Goal: Contribute content

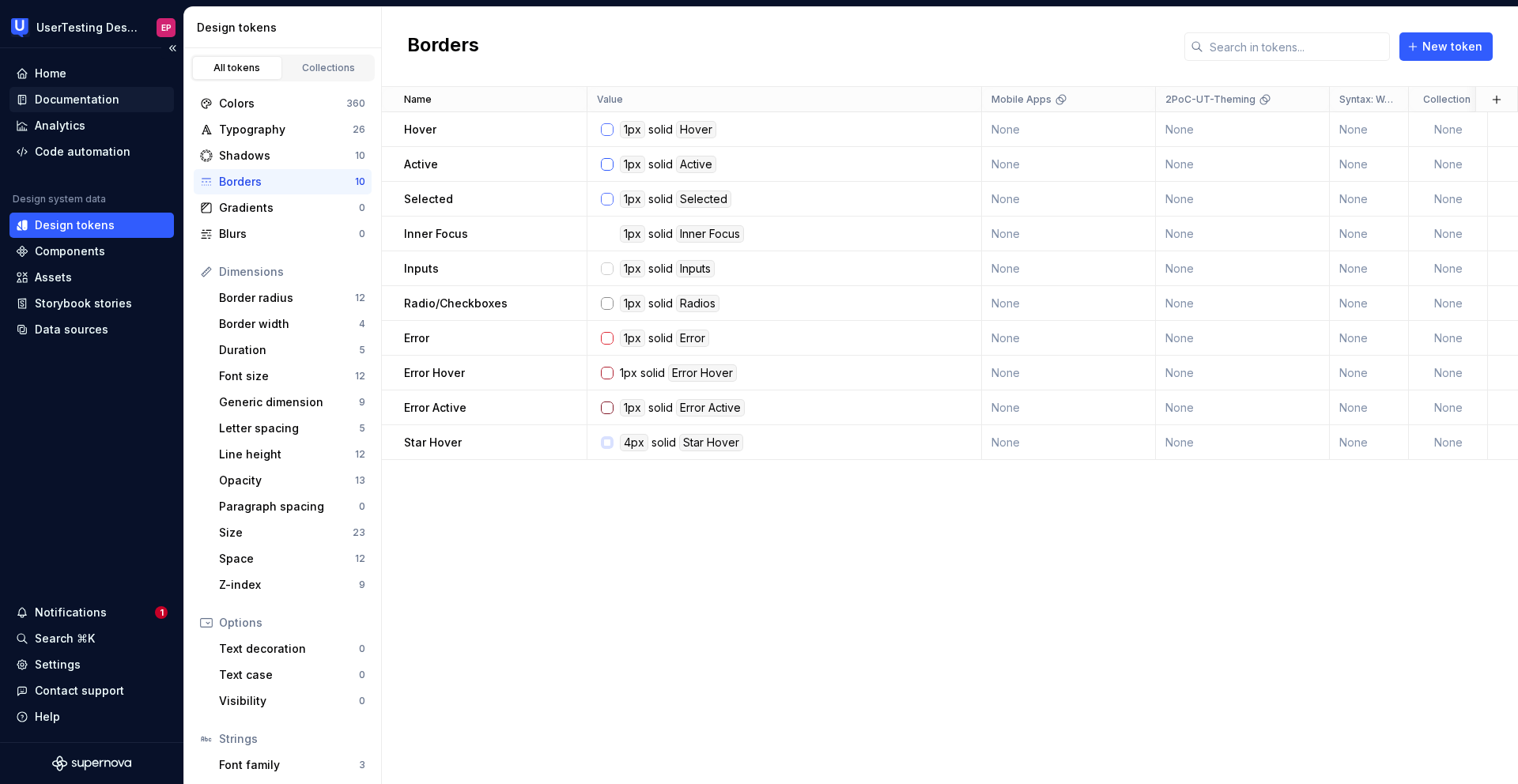
click at [112, 89] on div "Documentation" at bounding box center [92, 99] width 165 height 25
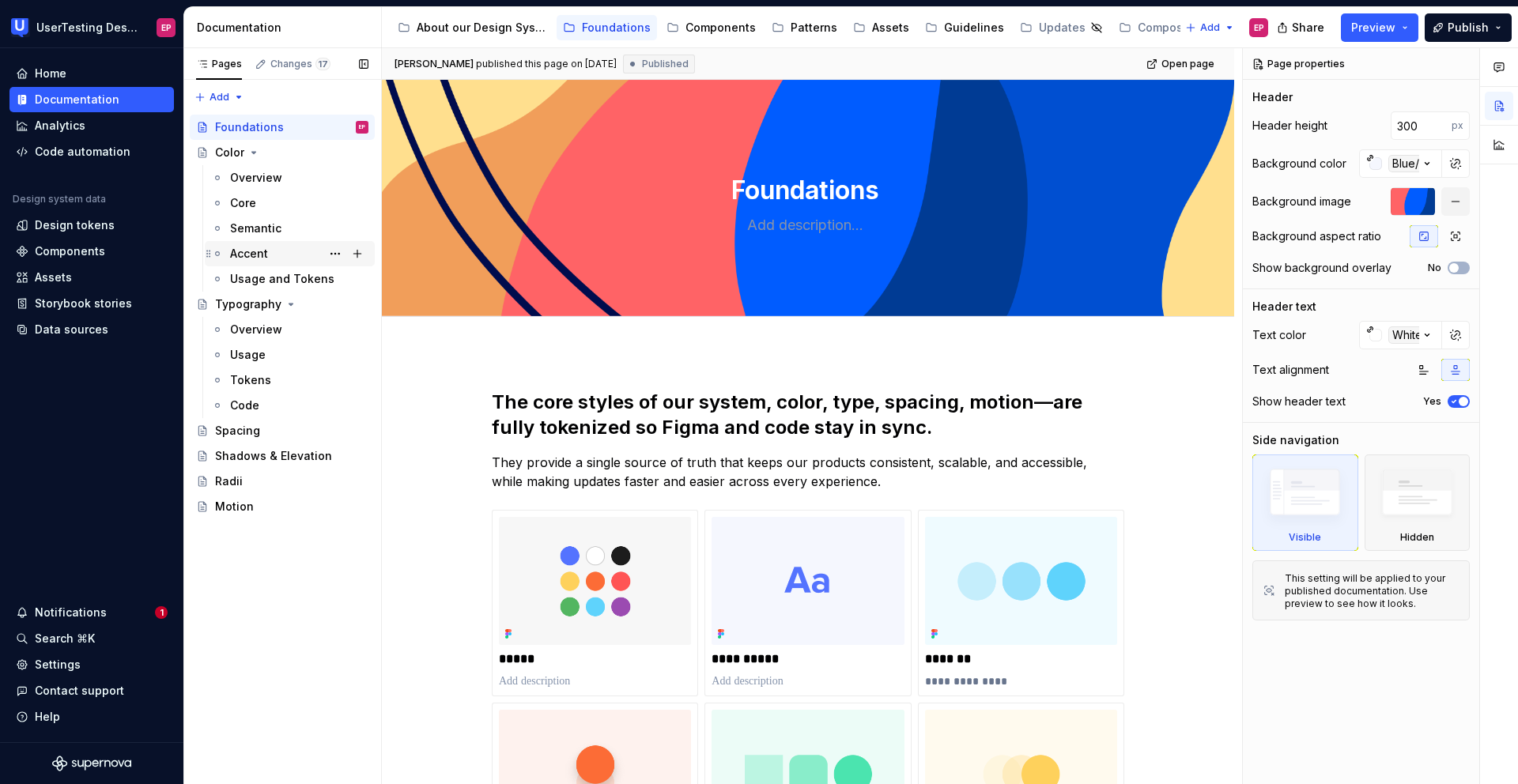
click at [270, 252] on div "Accent" at bounding box center [298, 254] width 138 height 22
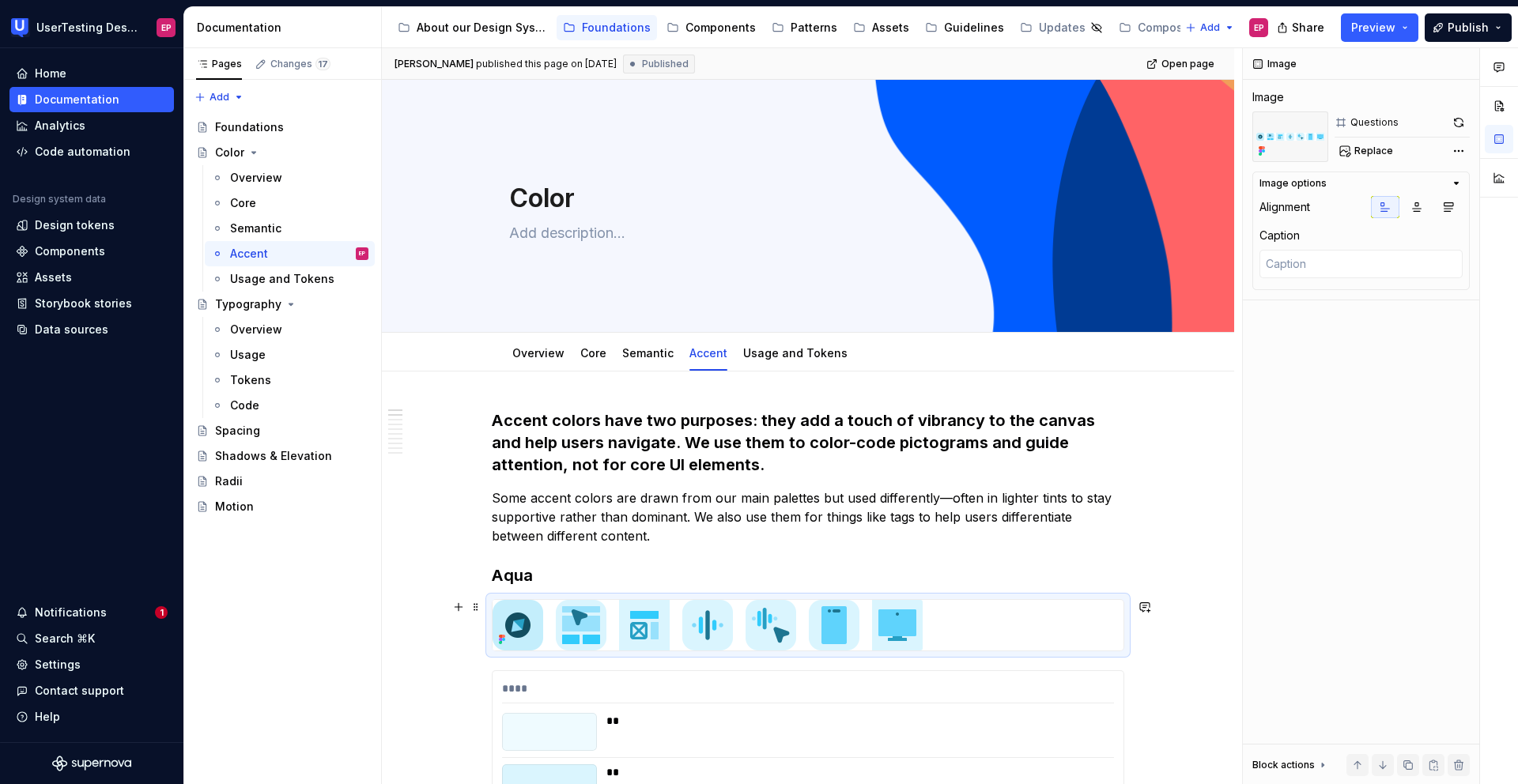
click at [1064, 633] on div at bounding box center [808, 625] width 631 height 51
click at [1454, 121] on button "button" at bounding box center [1459, 122] width 22 height 22
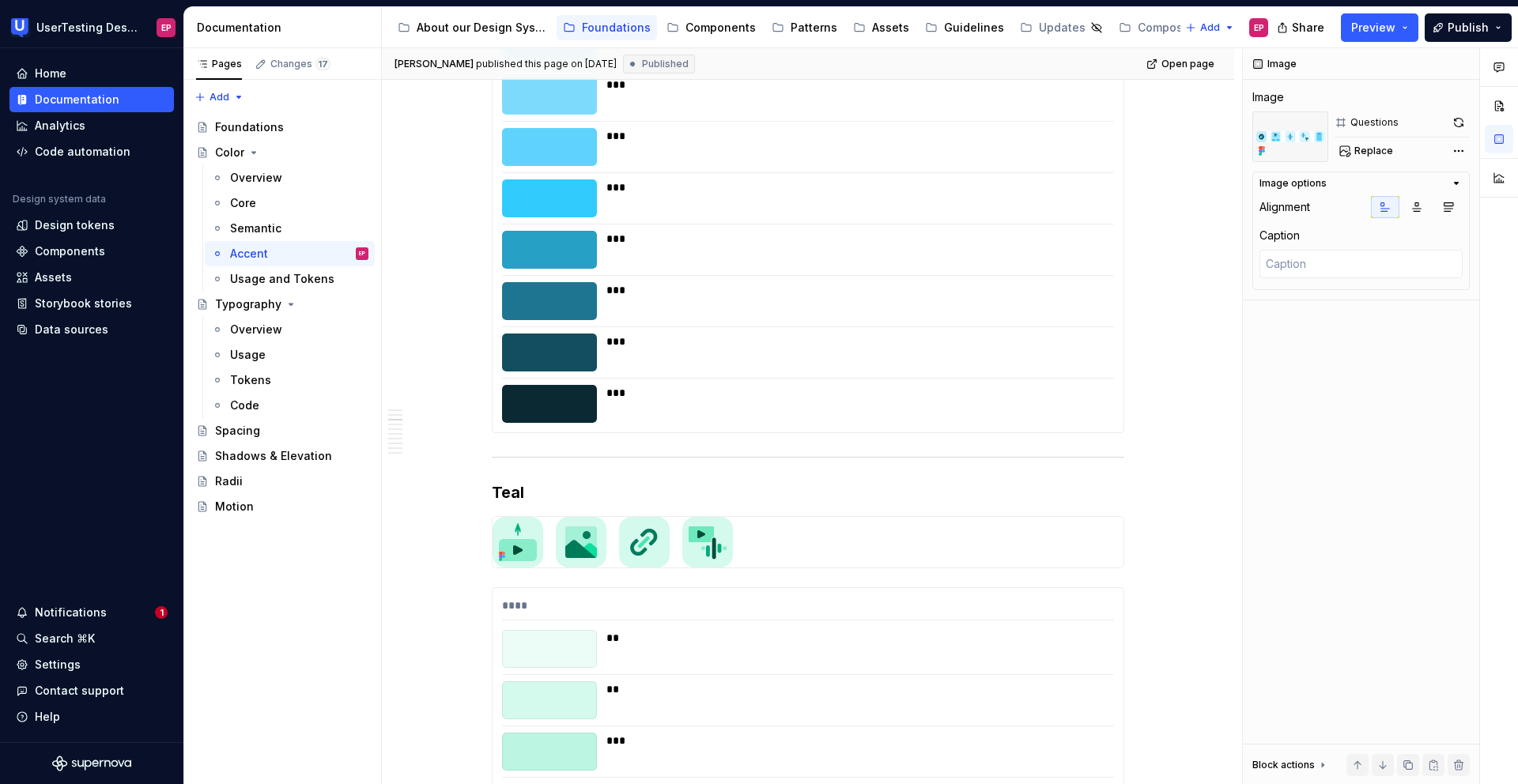
scroll to position [915, 0]
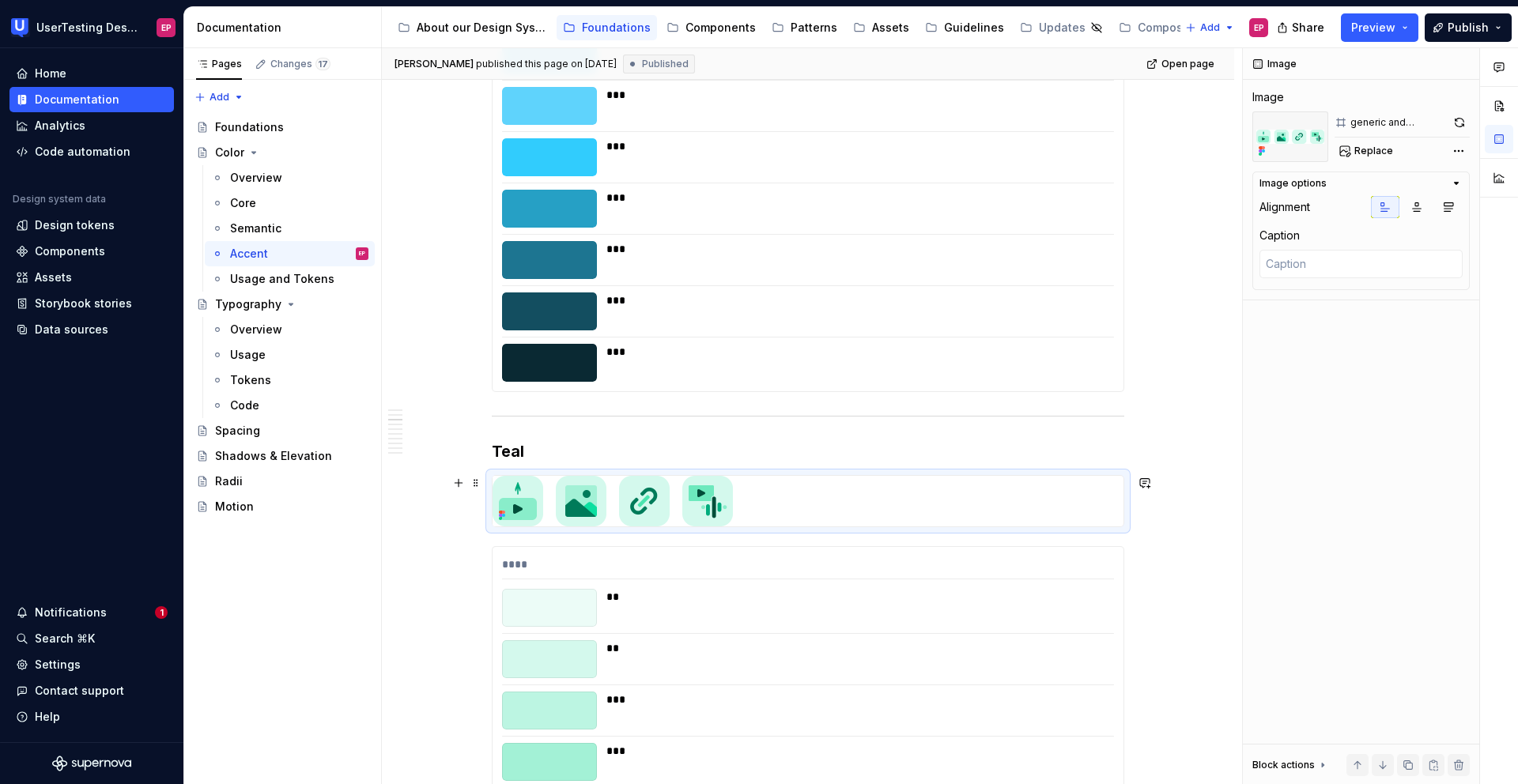
click at [763, 503] on div at bounding box center [808, 501] width 631 height 51
click at [1453, 118] on button "button" at bounding box center [1459, 122] width 21 height 22
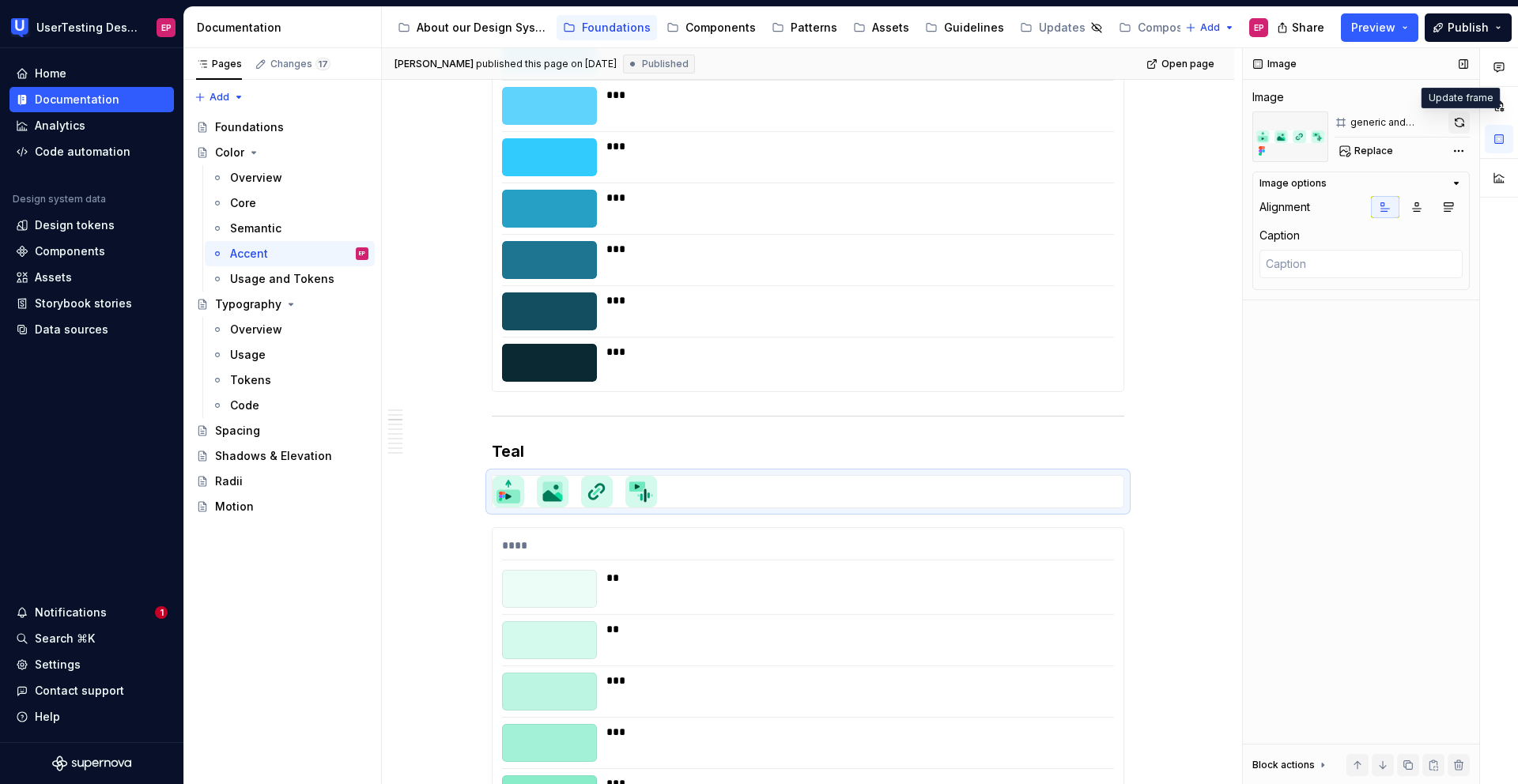
click at [1453, 121] on button "button" at bounding box center [1459, 122] width 21 height 22
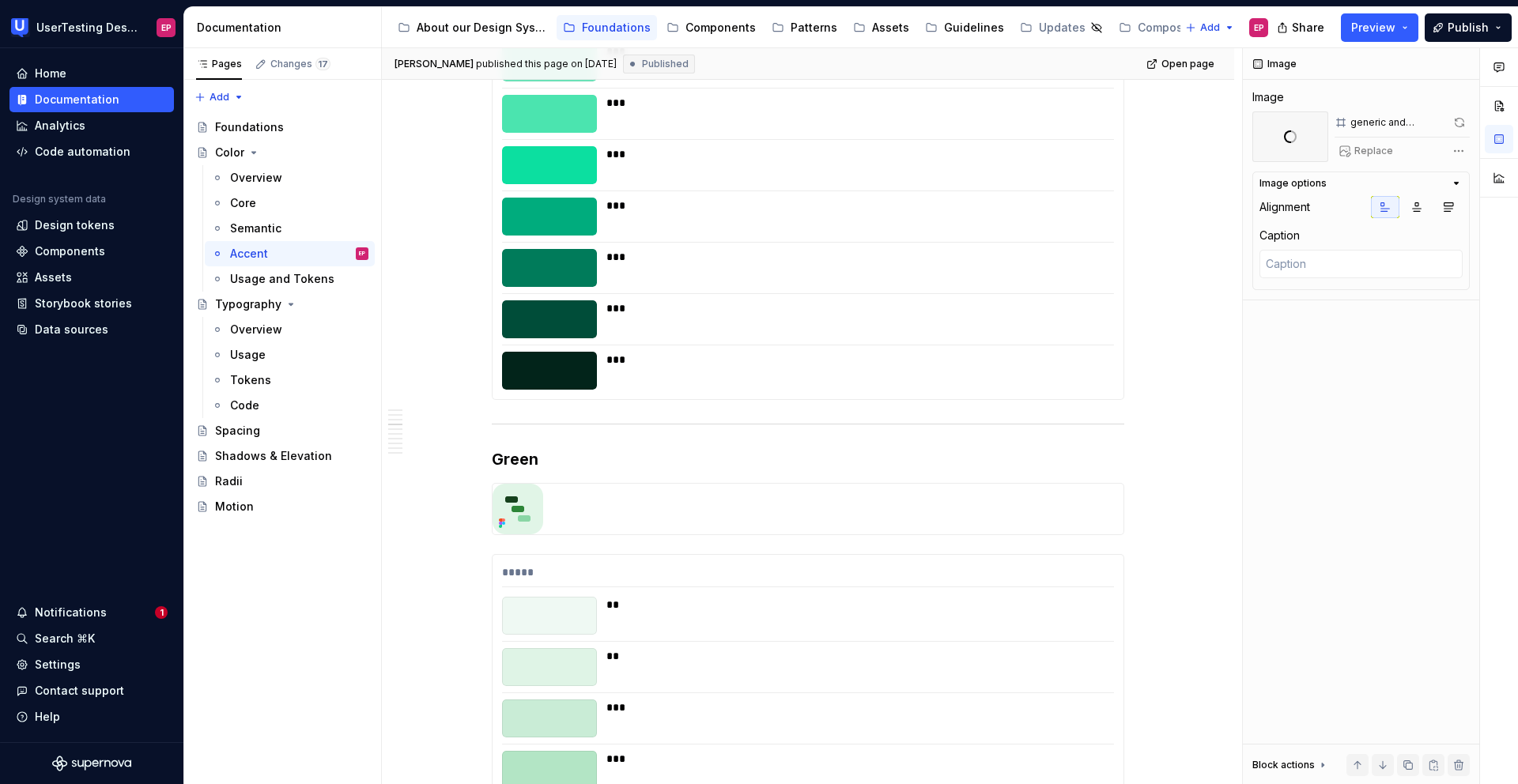
scroll to position [1790, 0]
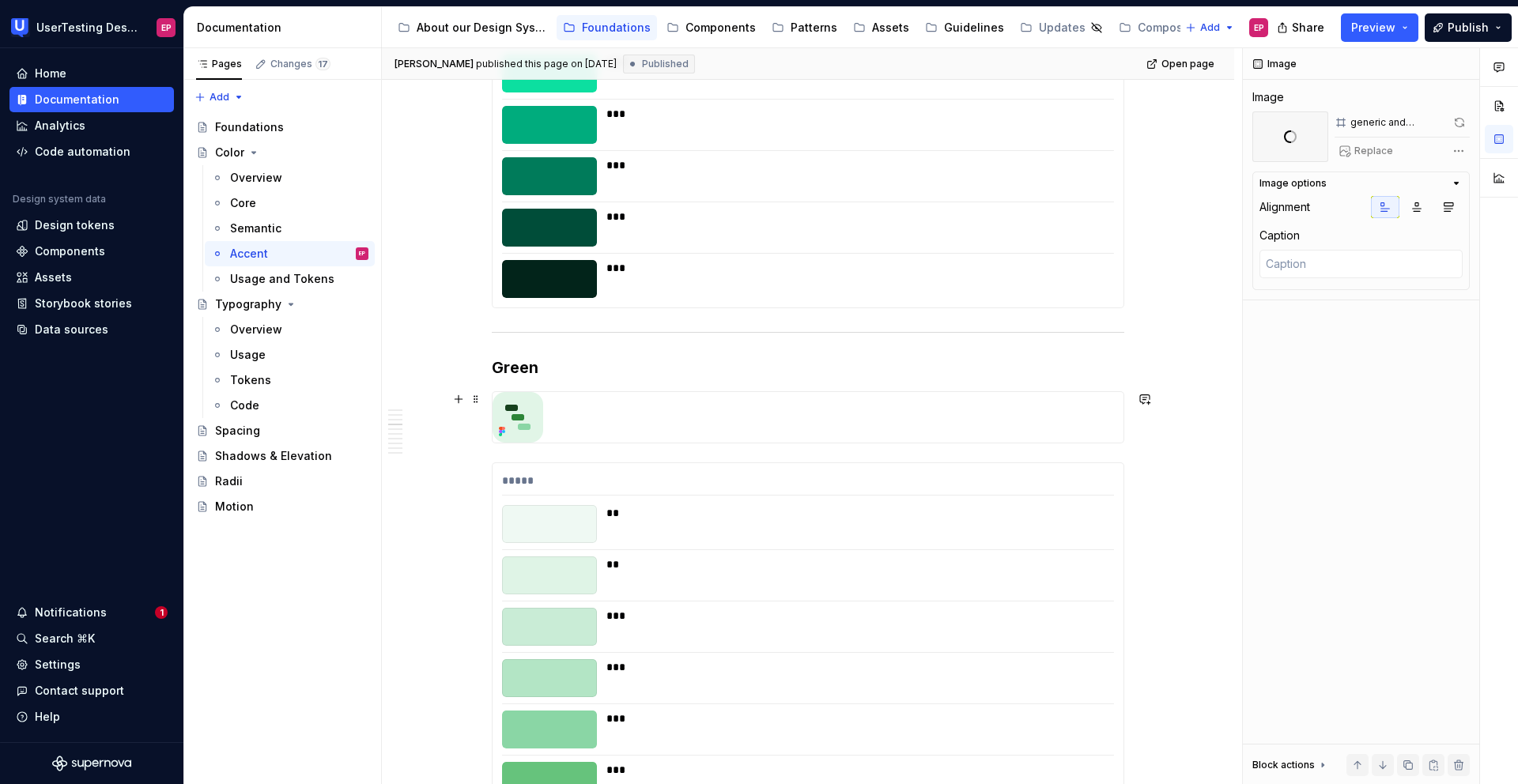
click at [602, 417] on div at bounding box center [808, 417] width 631 height 51
click at [1463, 121] on button "button" at bounding box center [1460, 122] width 20 height 22
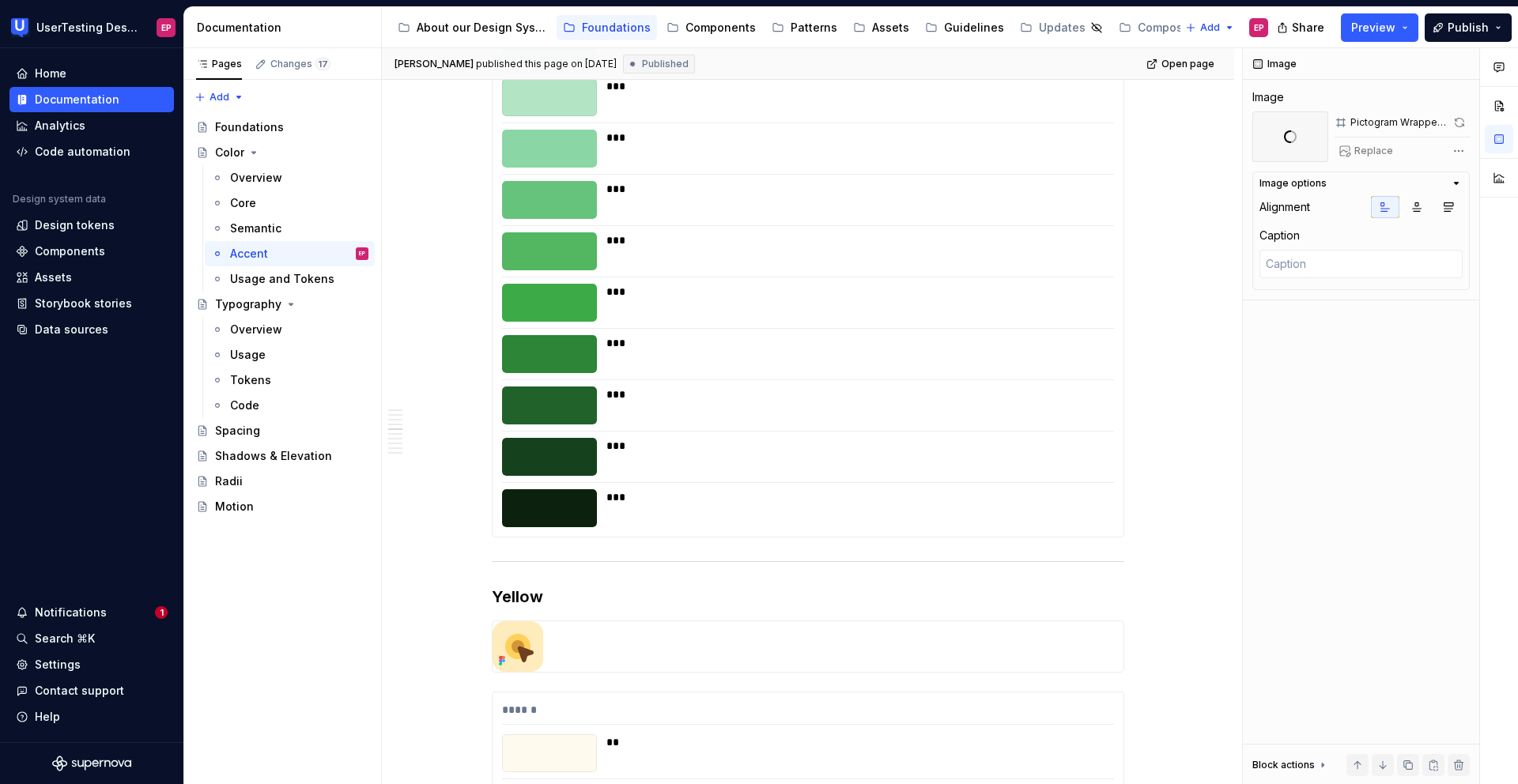
scroll to position [2418, 0]
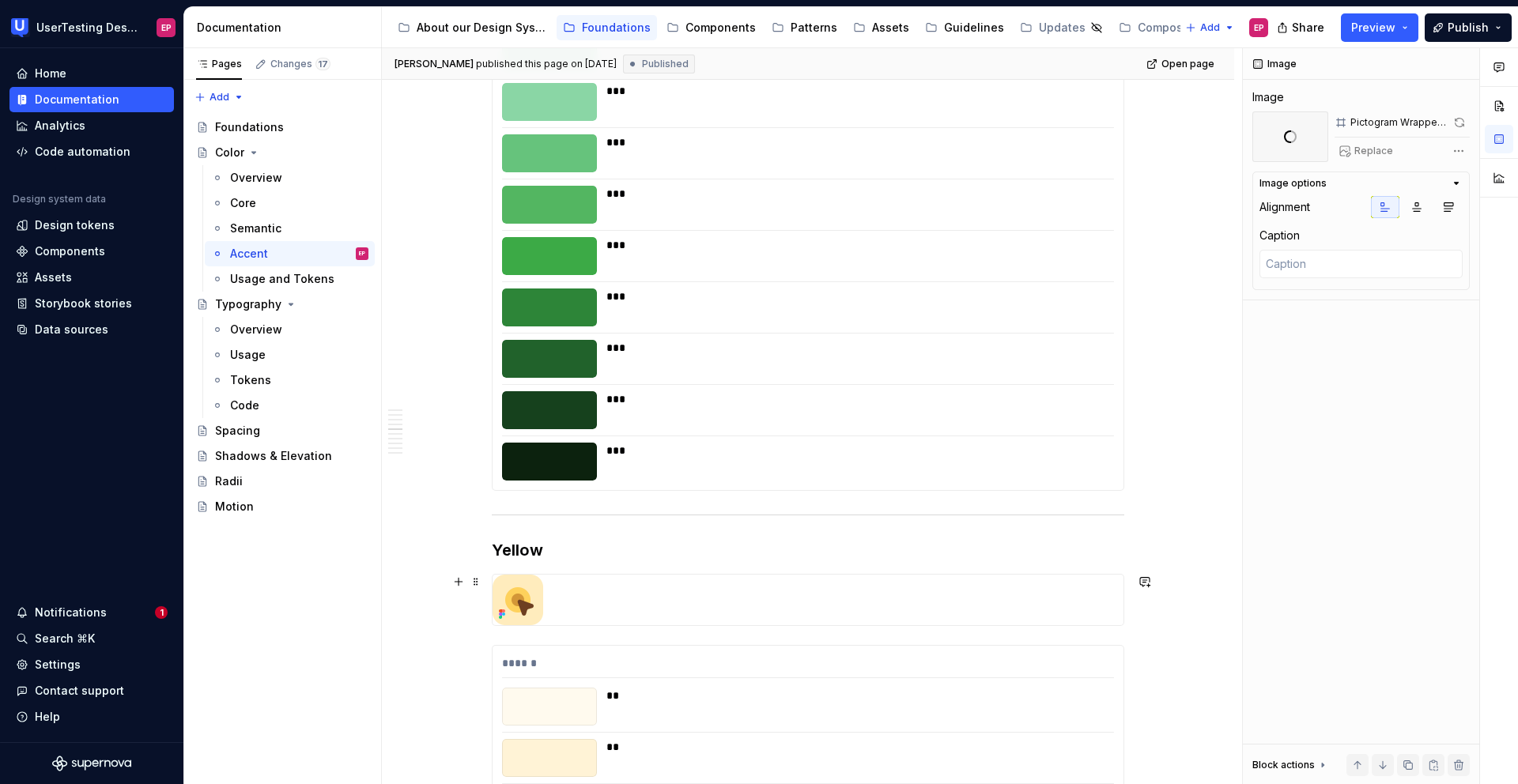
click at [728, 591] on div at bounding box center [808, 600] width 631 height 51
click at [1466, 125] on button "button" at bounding box center [1460, 122] width 20 height 22
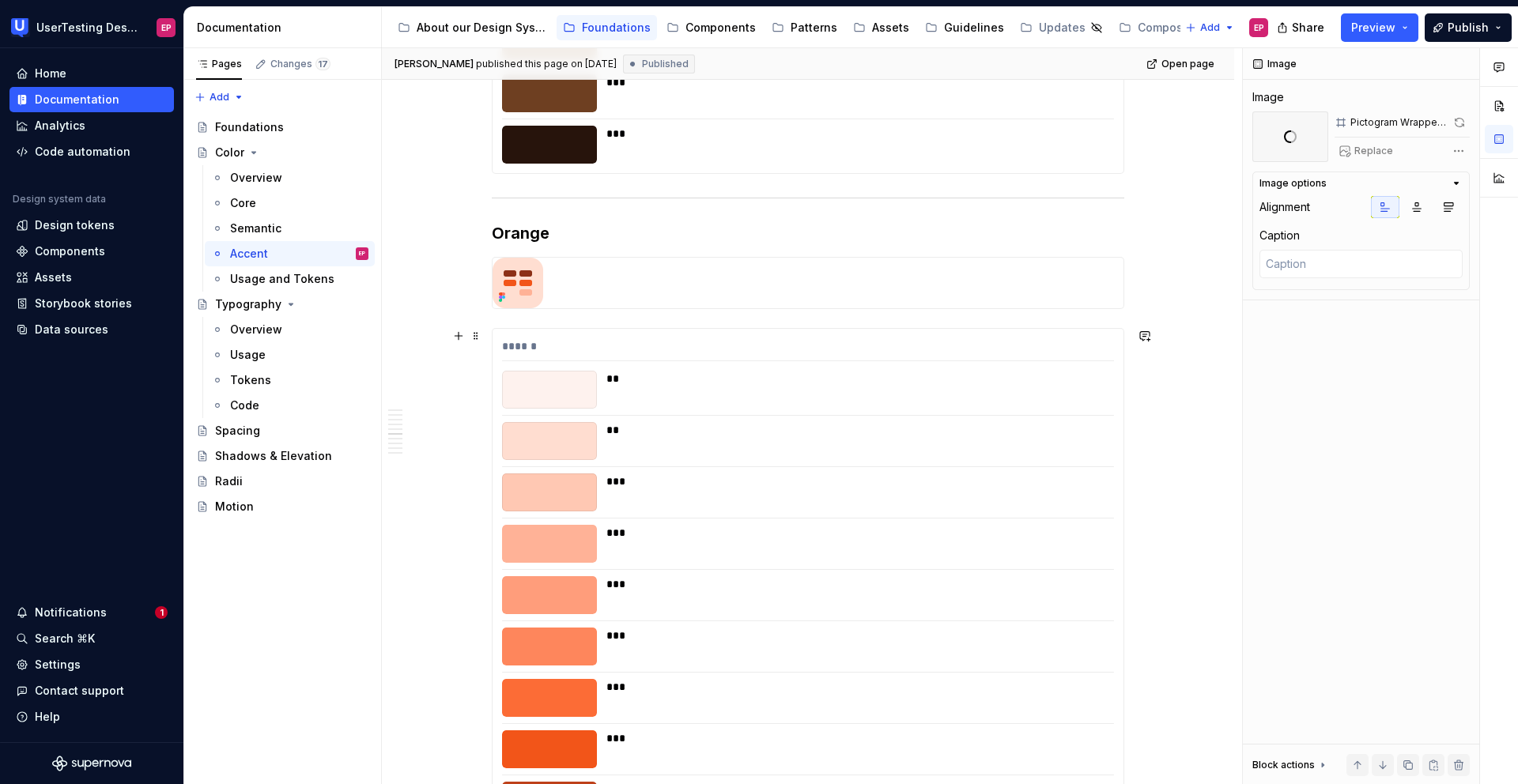
scroll to position [3526, 0]
click at [660, 288] on div at bounding box center [808, 282] width 631 height 51
click at [1458, 119] on button "button" at bounding box center [1460, 122] width 20 height 22
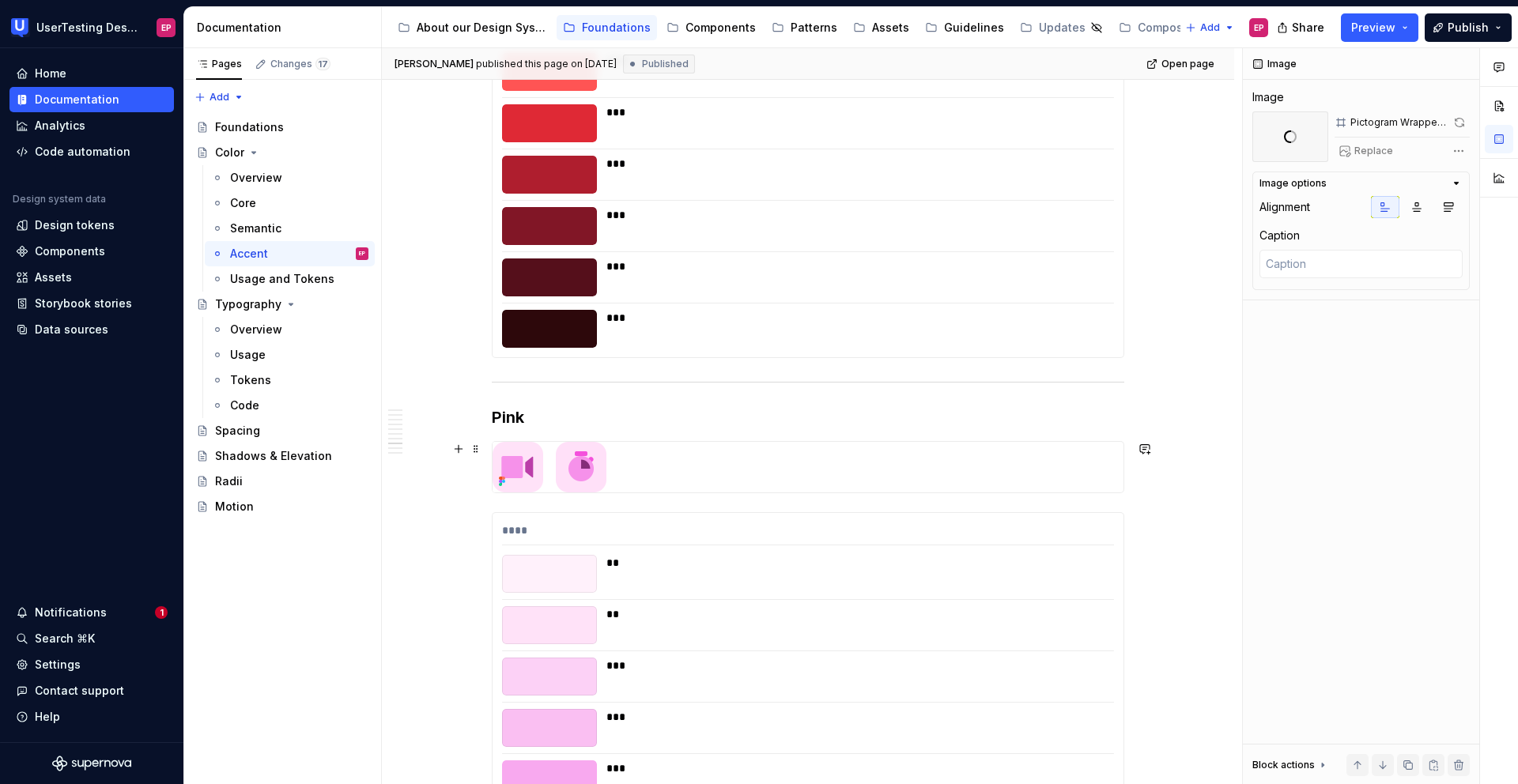
click at [730, 464] on div at bounding box center [808, 467] width 631 height 51
click at [1462, 127] on button "button" at bounding box center [1459, 122] width 22 height 22
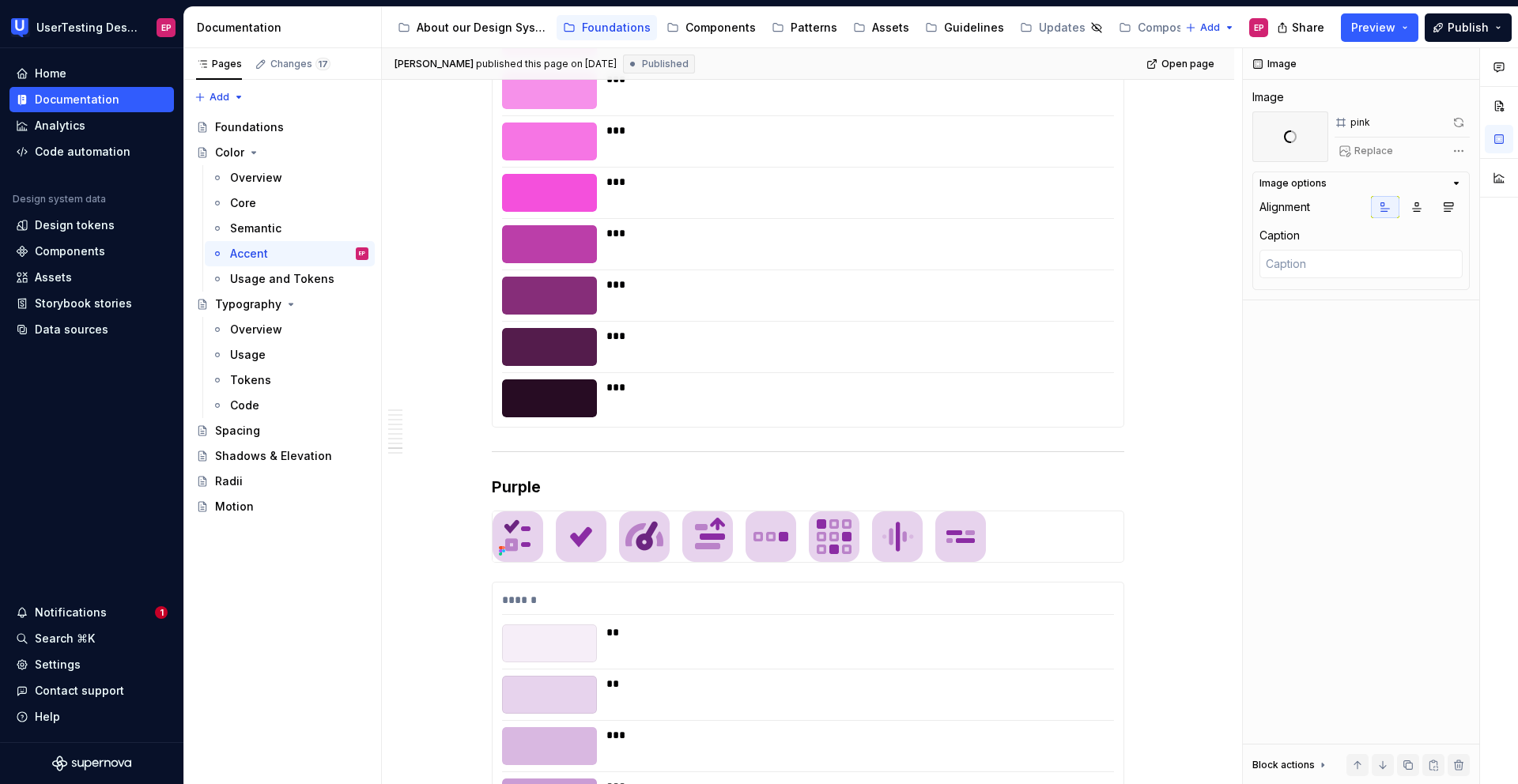
scroll to position [5613, 0]
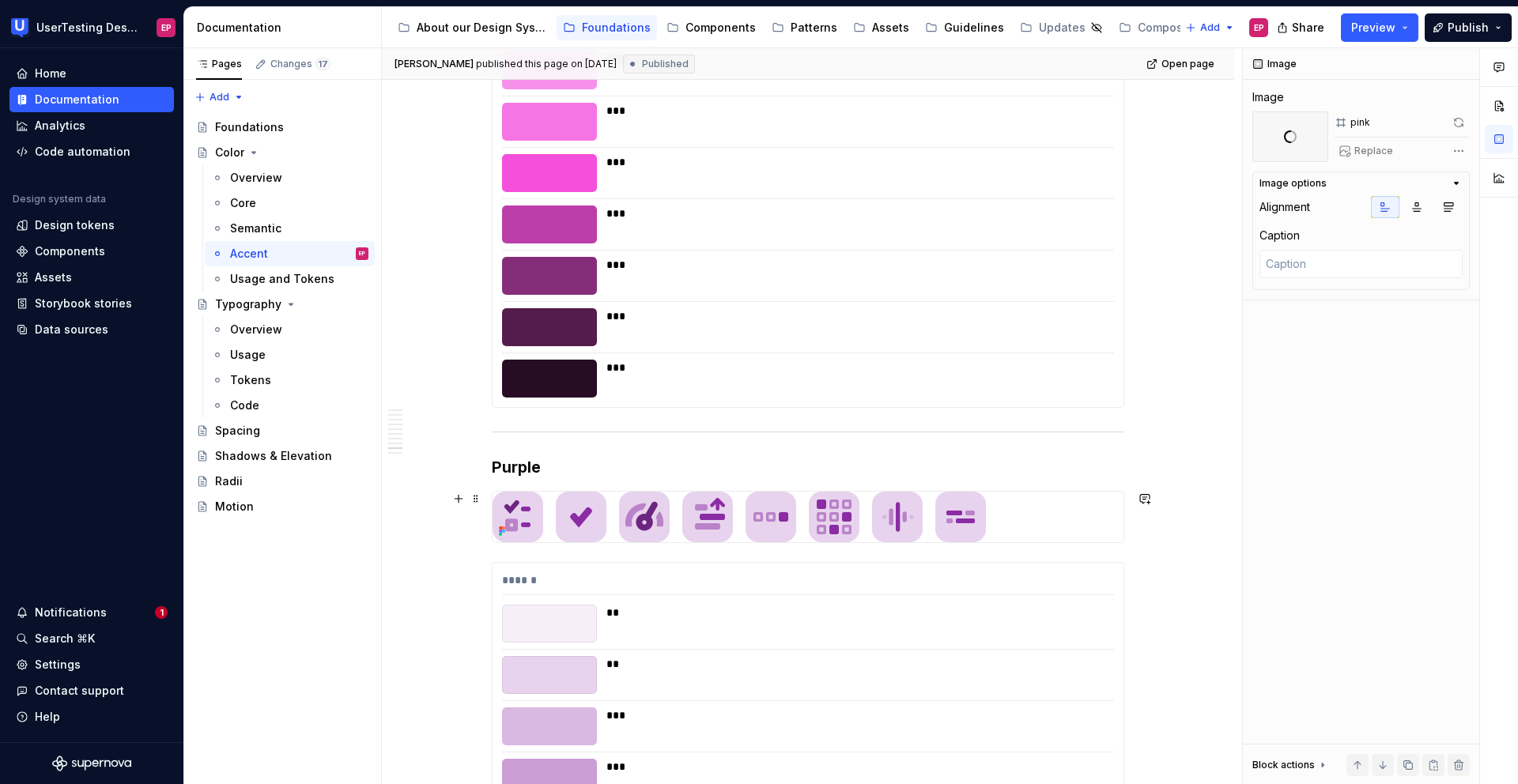
click at [1040, 516] on div at bounding box center [808, 516] width 631 height 51
click at [1464, 123] on button "button" at bounding box center [1459, 122] width 22 height 22
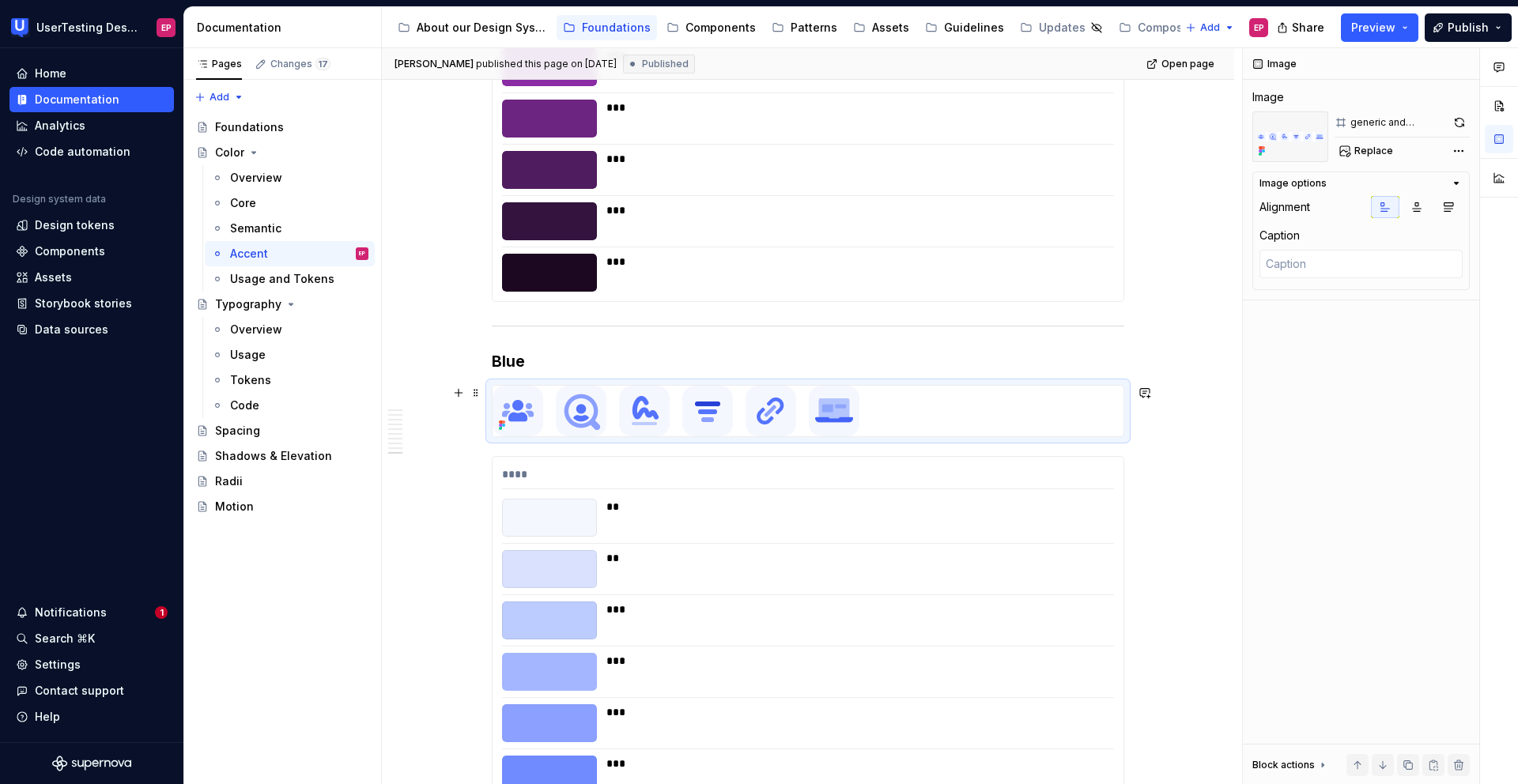
click at [960, 413] on div at bounding box center [808, 411] width 631 height 51
click at [1461, 117] on button "button" at bounding box center [1459, 122] width 21 height 22
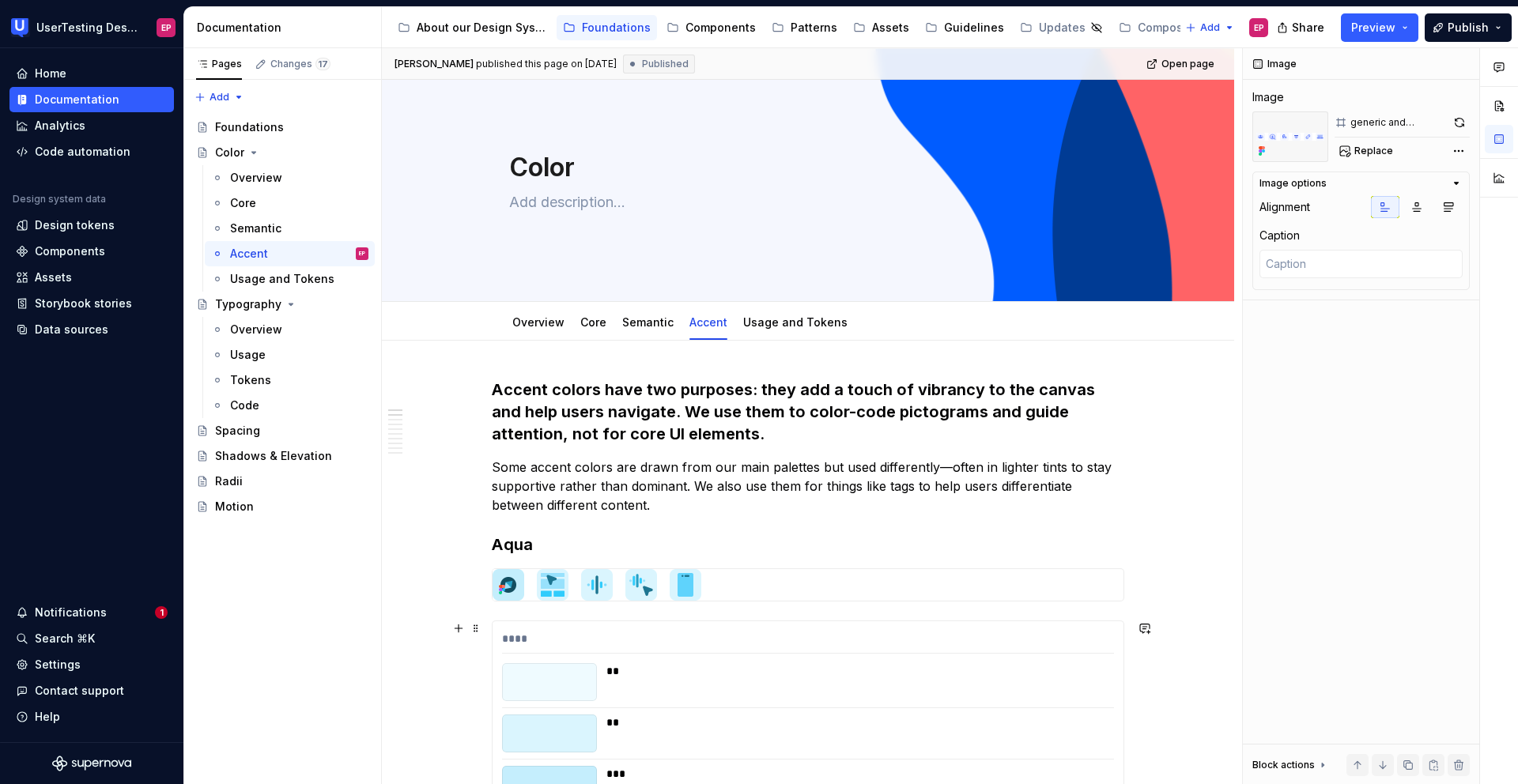
scroll to position [0, 0]
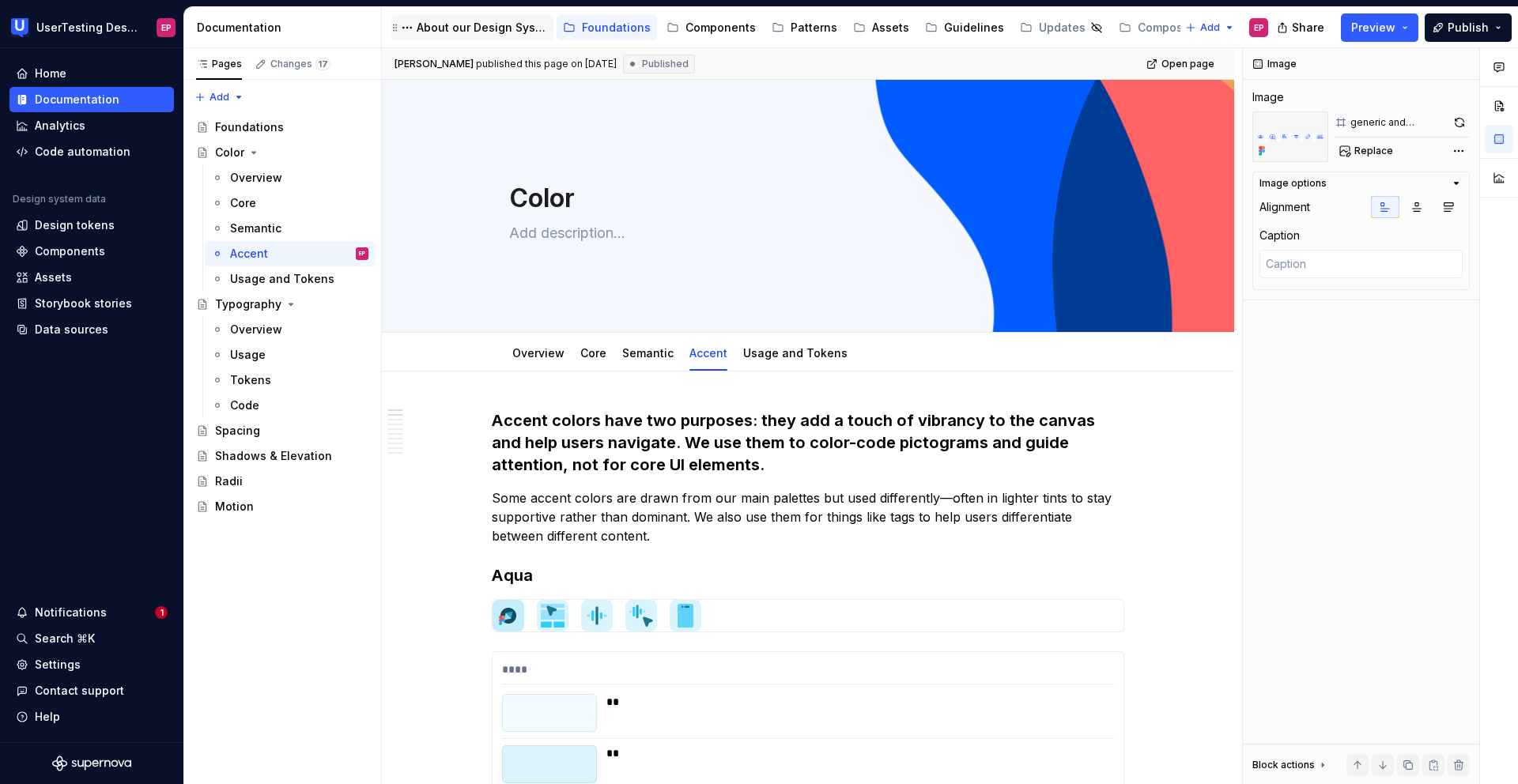
click at [448, 25] on div "About our Design System" at bounding box center [482, 27] width 131 height 16
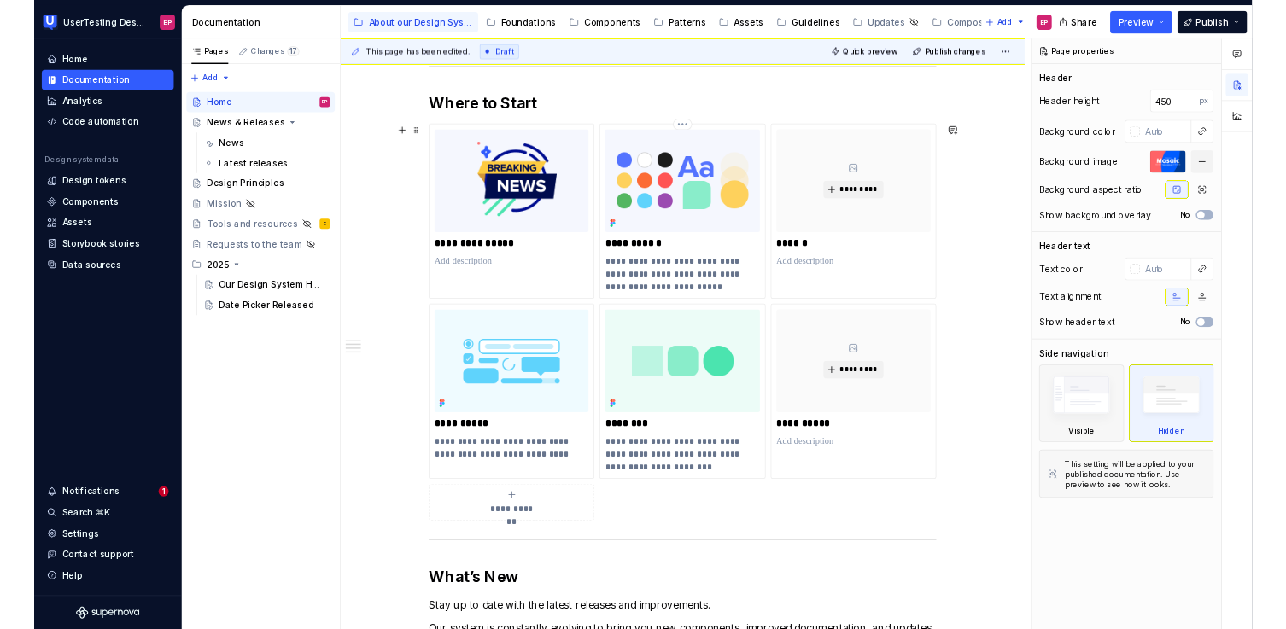
scroll to position [644, 0]
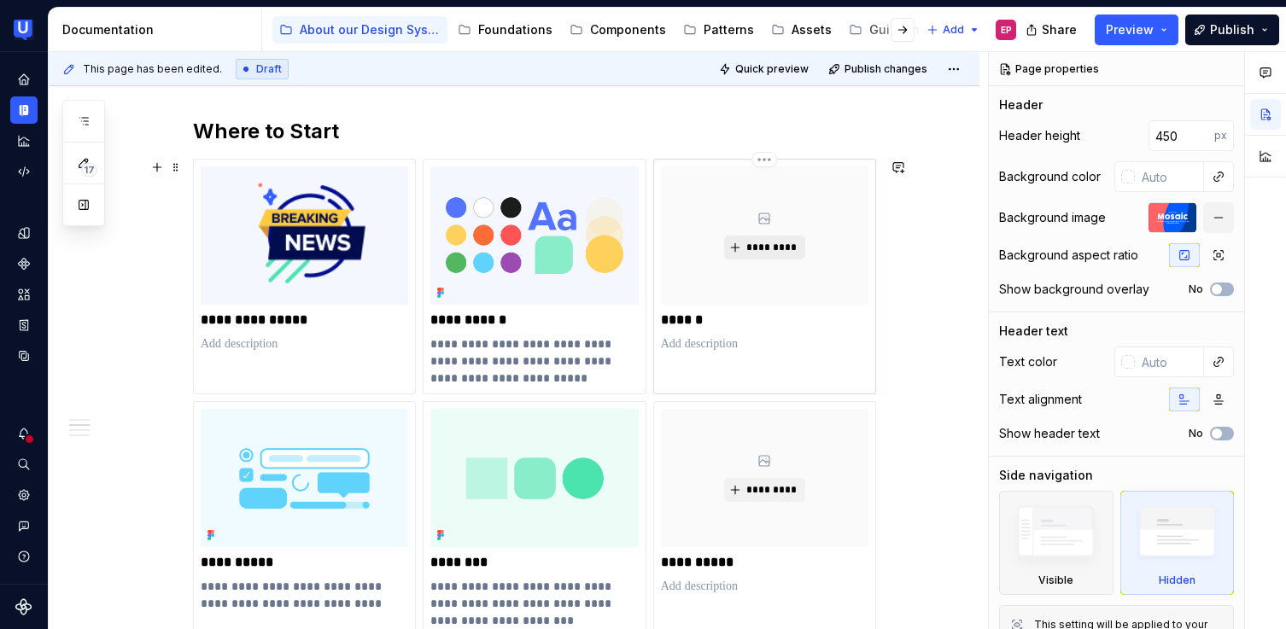
click at [769, 245] on span "*********" at bounding box center [771, 248] width 52 height 14
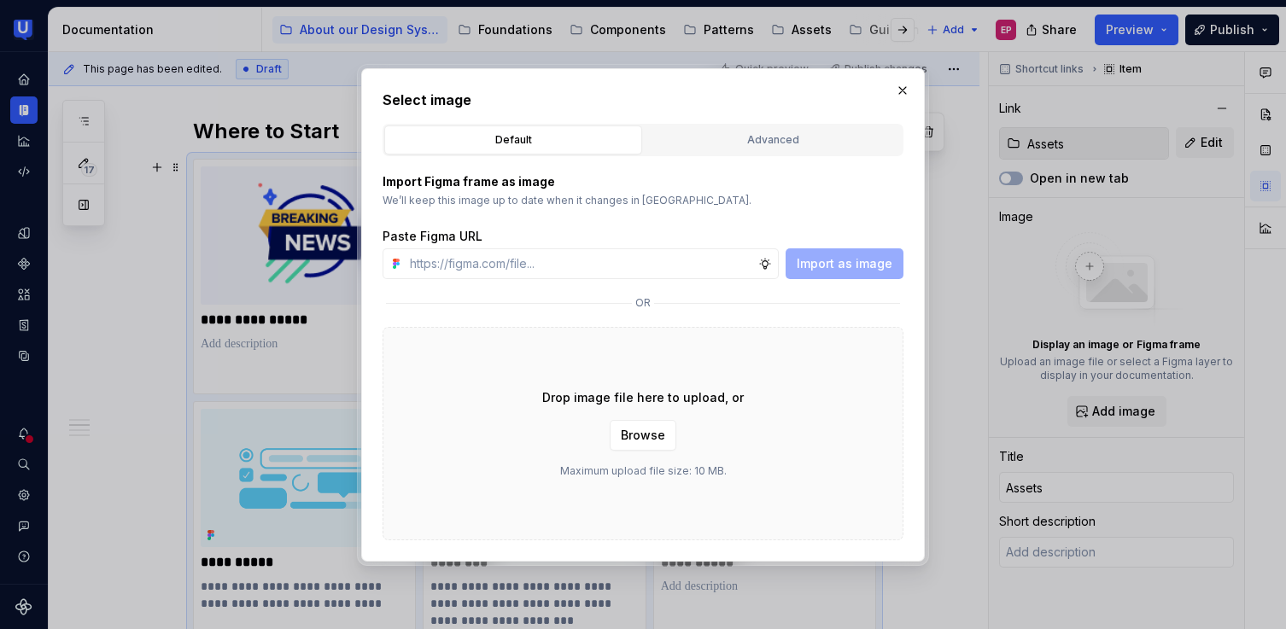
type textarea "*"
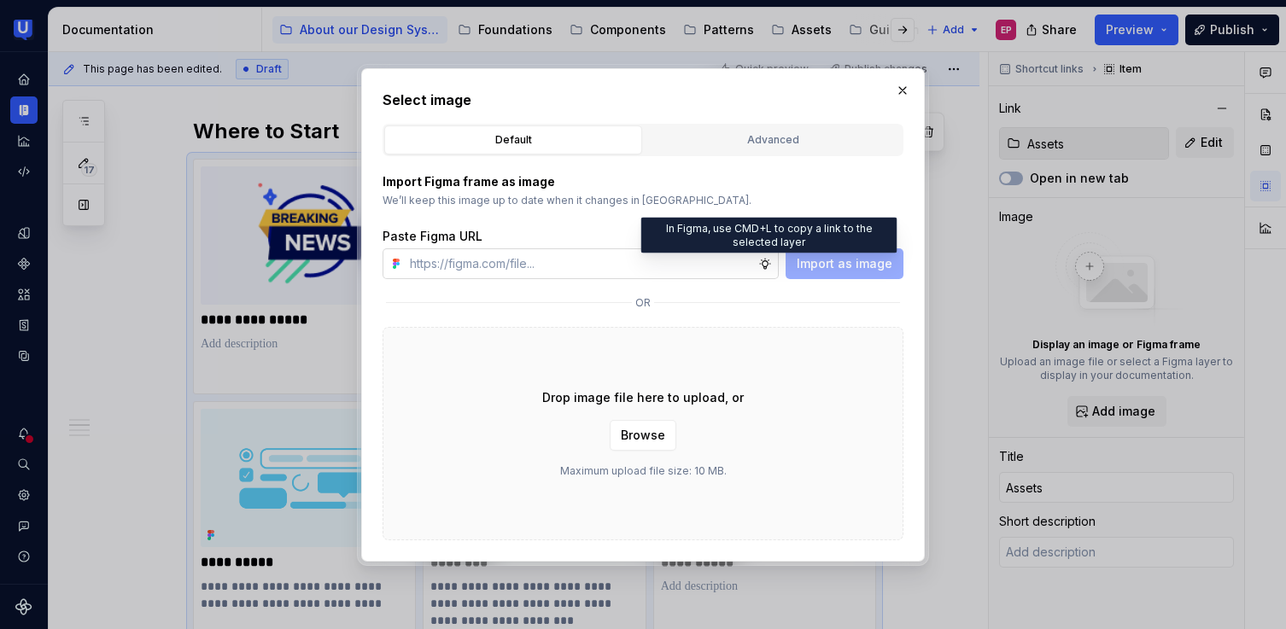
type input "[URL][DOMAIN_NAME]"
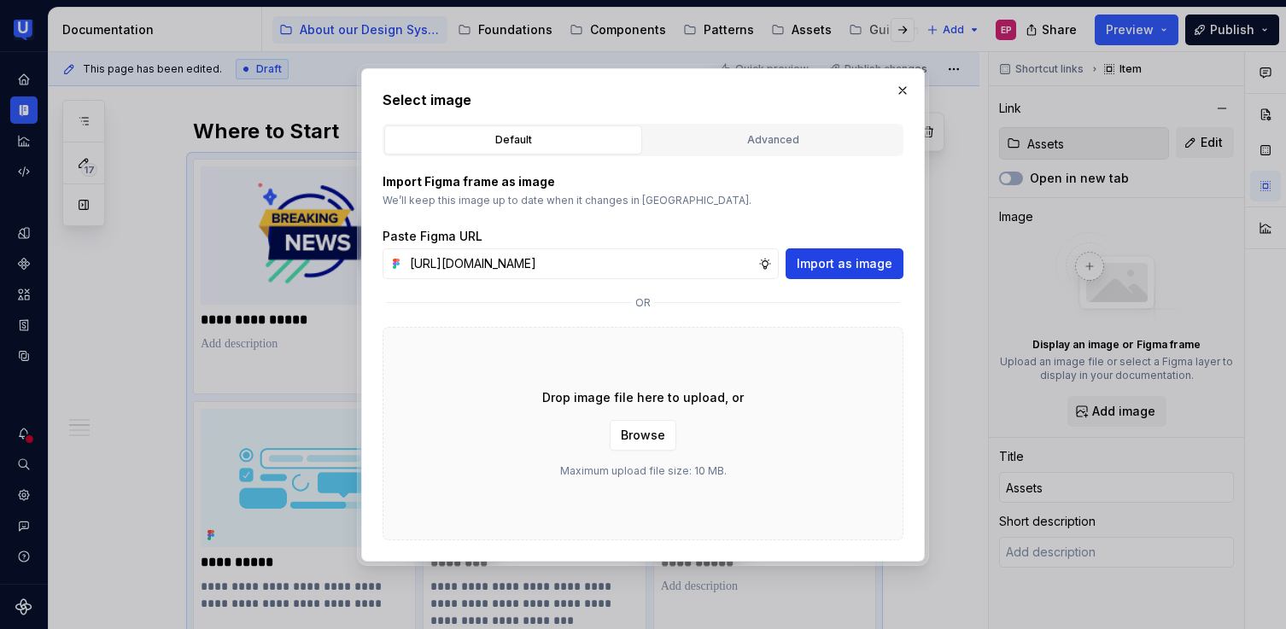
click at [848, 269] on span "Import as image" at bounding box center [845, 263] width 96 height 17
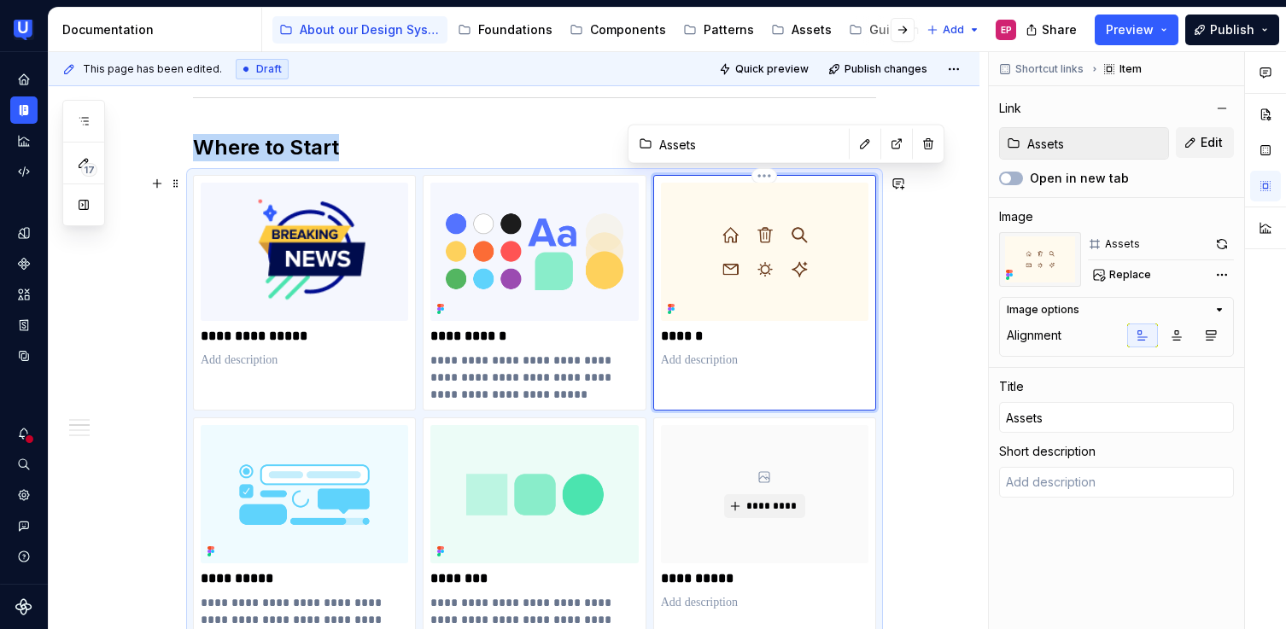
scroll to position [624, 0]
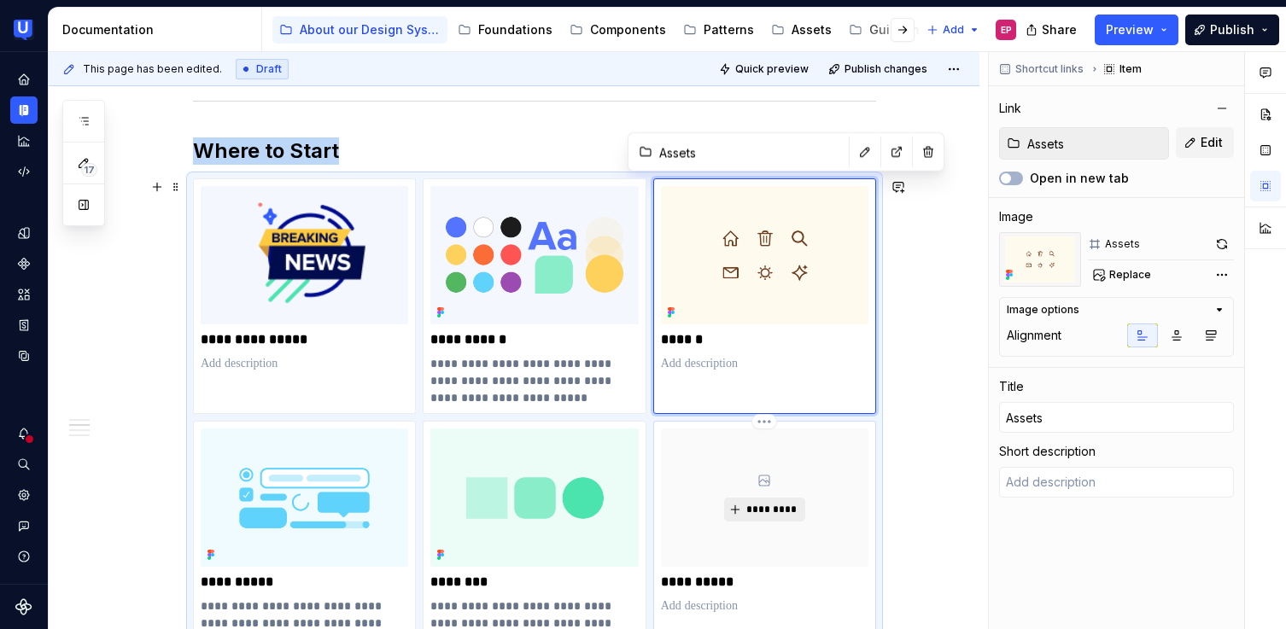
type textarea "*"
type input "Guidelines"
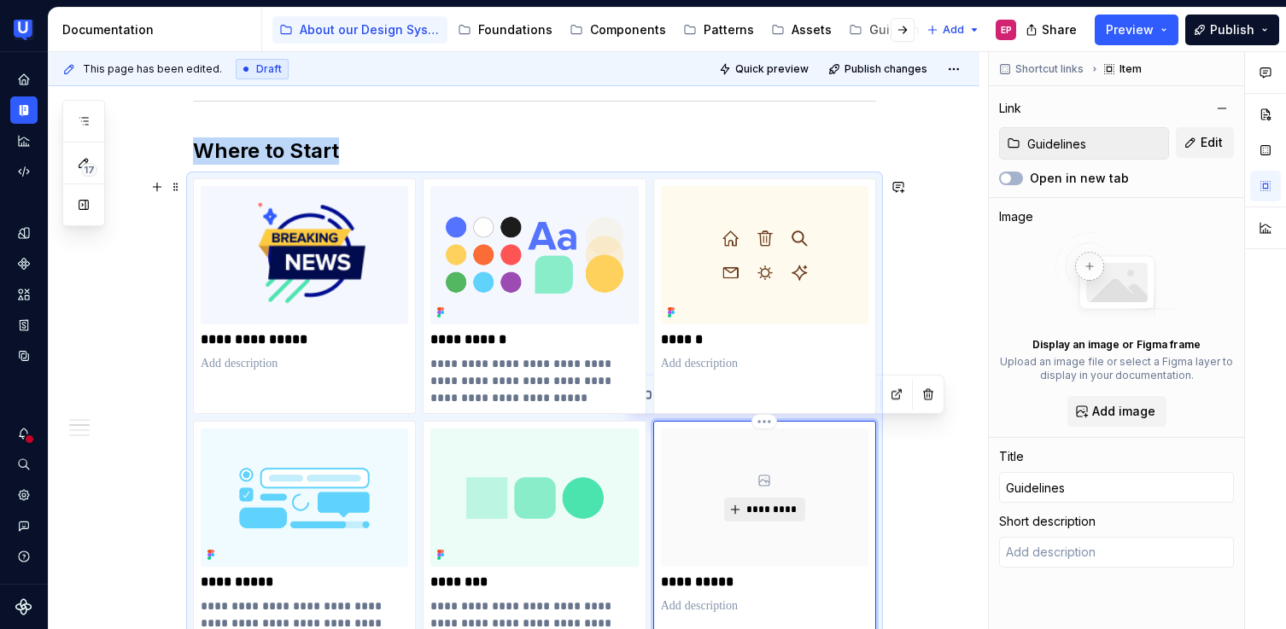
click at [761, 508] on span "*********" at bounding box center [771, 510] width 52 height 14
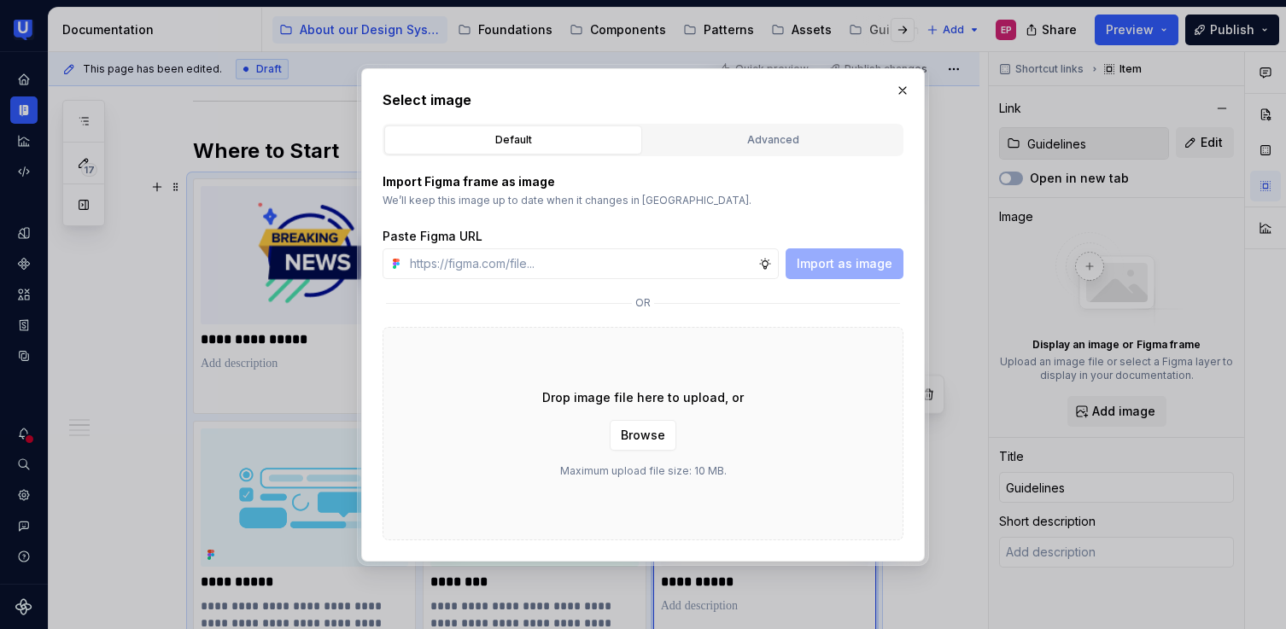
type textarea "*"
type input "[URL][DOMAIN_NAME]"
click at [858, 272] on button "Import as image" at bounding box center [844, 263] width 118 height 31
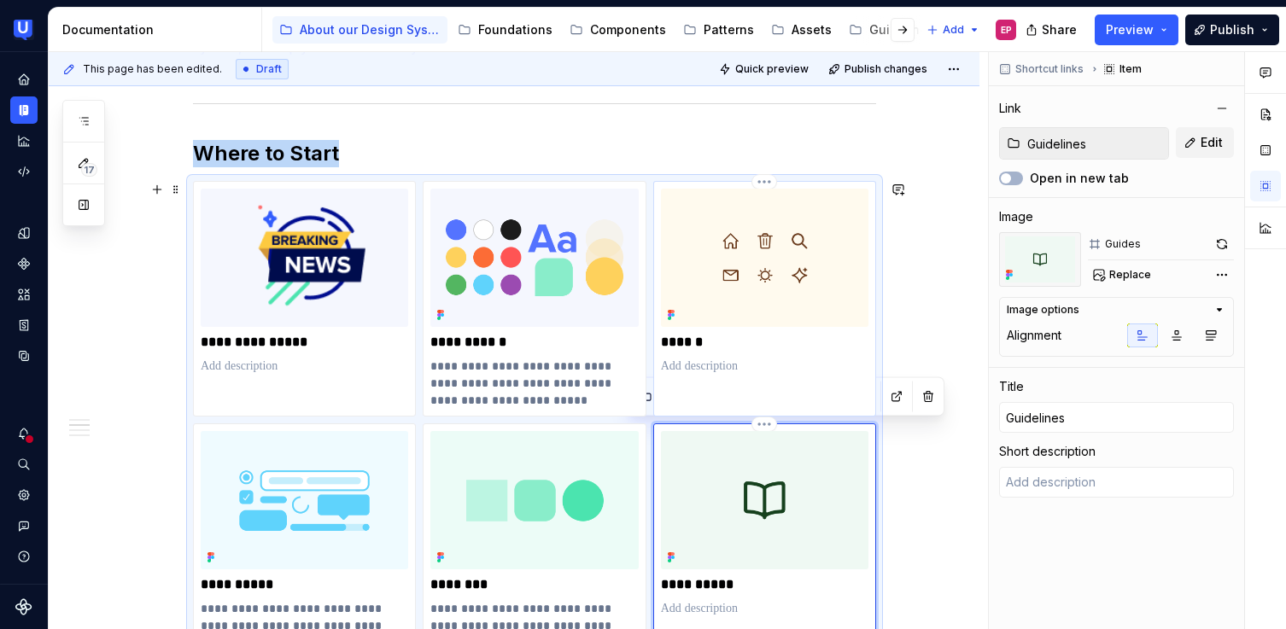
scroll to position [625, 0]
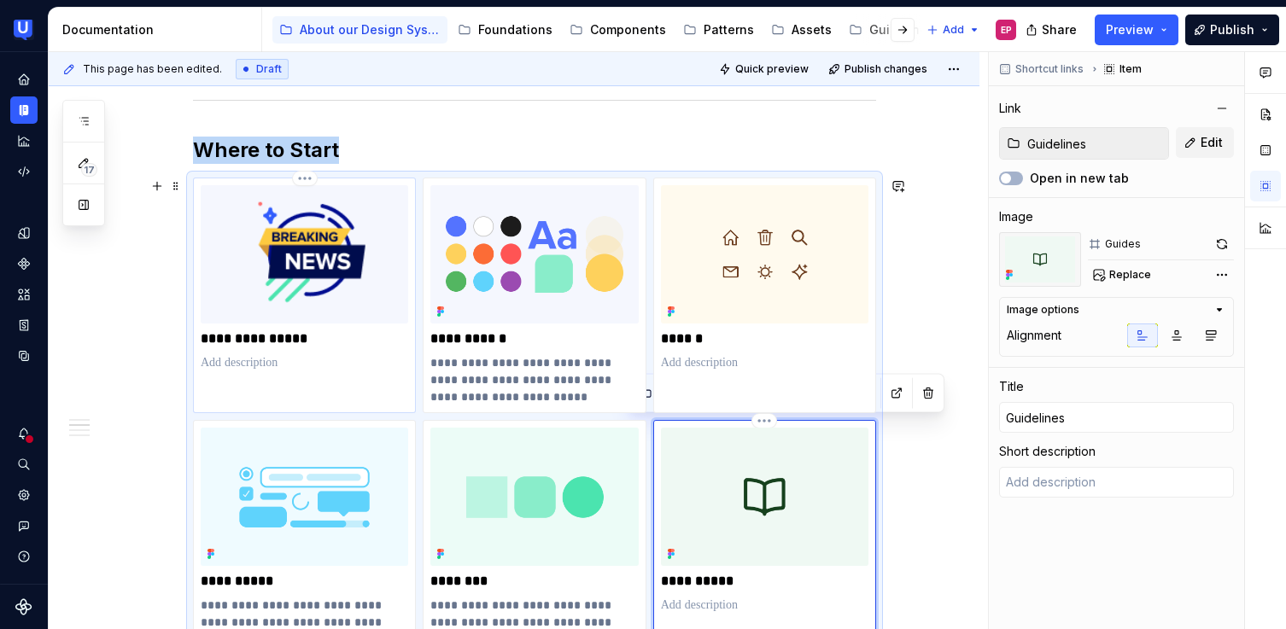
type textarea "*"
type input "News & Releases / News"
type input "News & Releases"
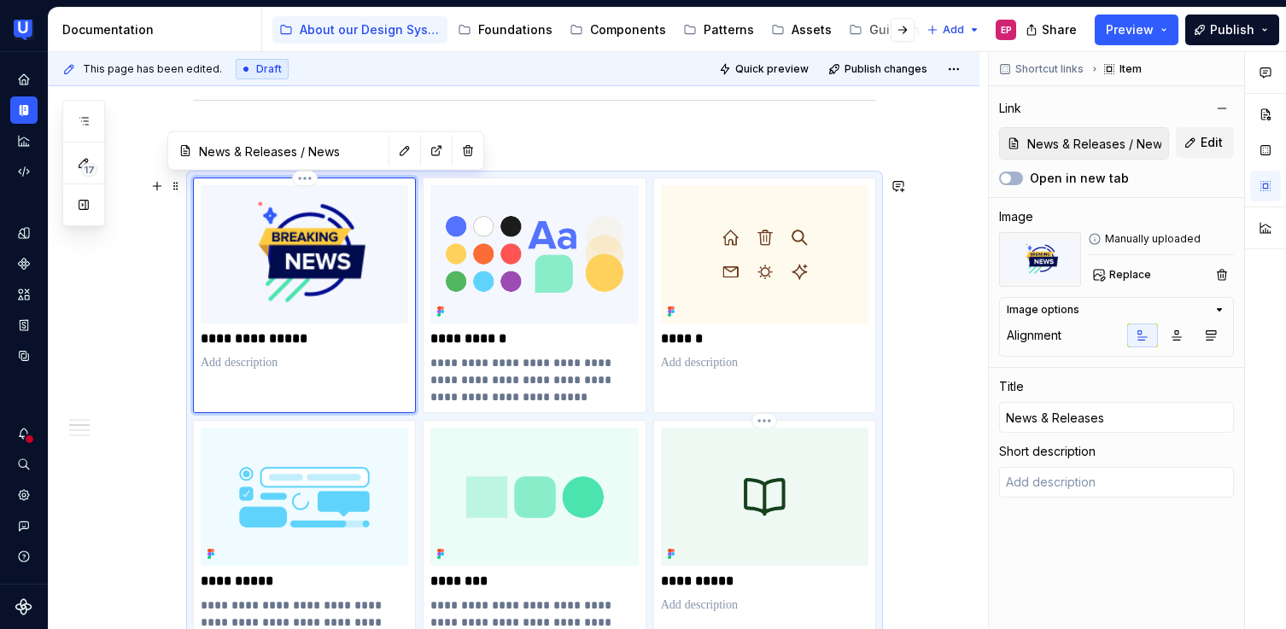
click at [355, 272] on img at bounding box center [304, 254] width 207 height 138
click at [1203, 150] on span "Edit" at bounding box center [1211, 142] width 22 height 17
type textarea "*"
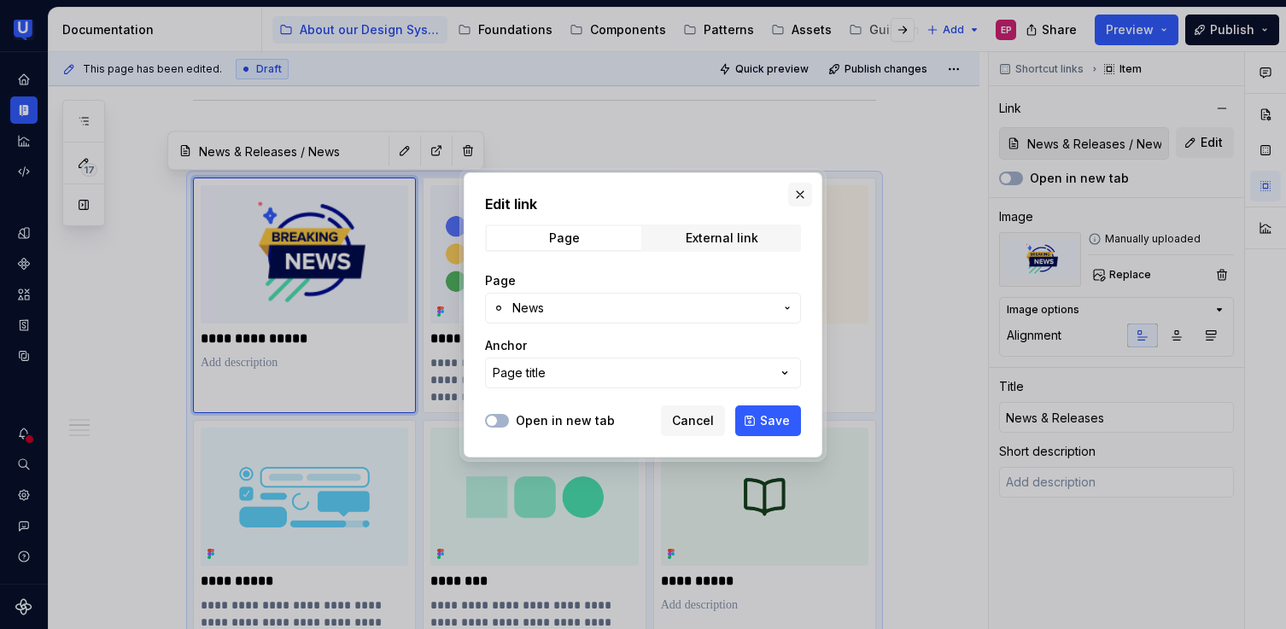
click at [802, 194] on button "button" at bounding box center [800, 195] width 24 height 24
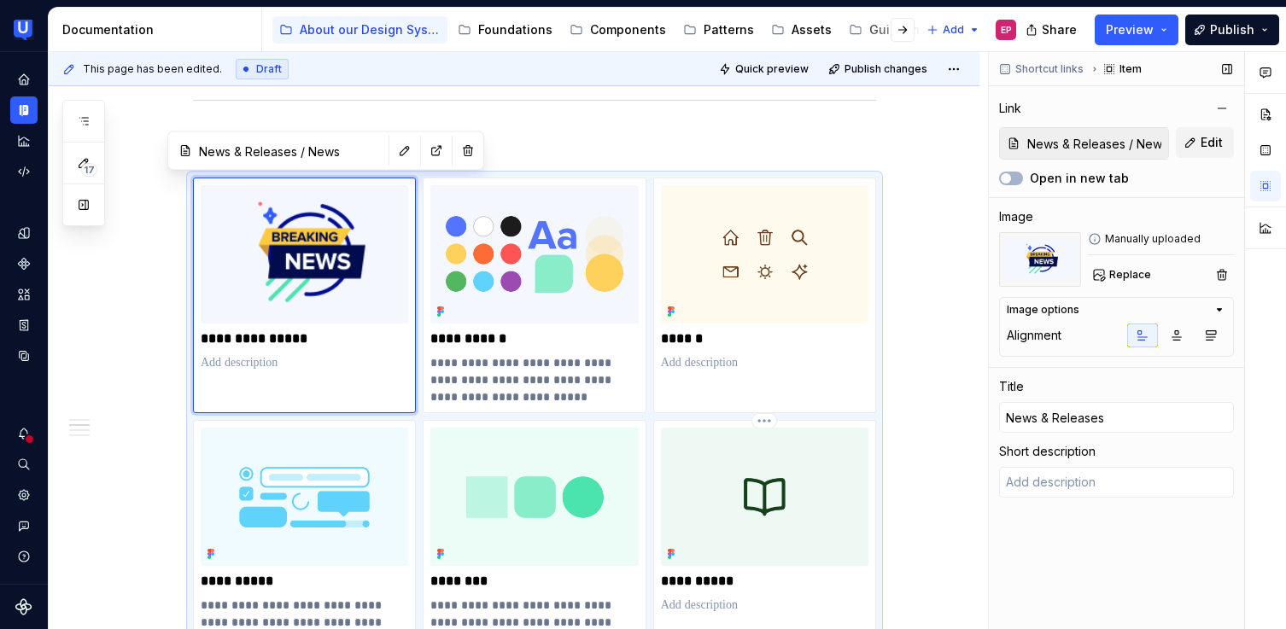
click at [1051, 253] on img at bounding box center [1040, 259] width 82 height 55
click at [1220, 272] on button "button" at bounding box center [1222, 275] width 24 height 24
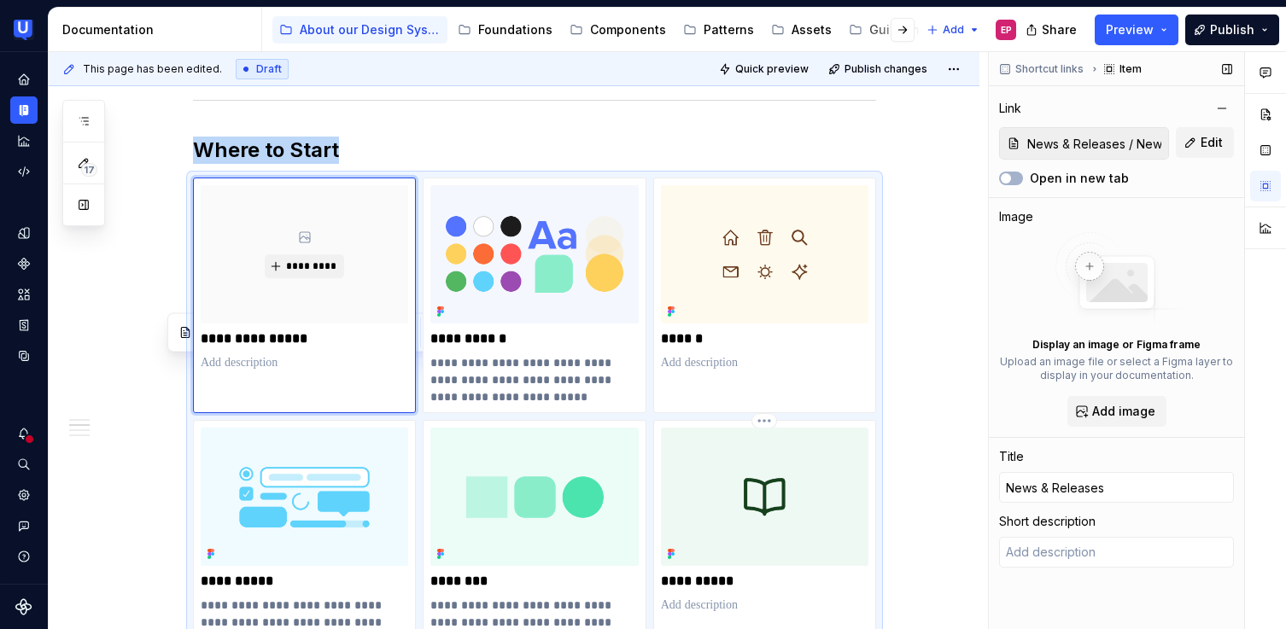
scroll to position [732, 0]
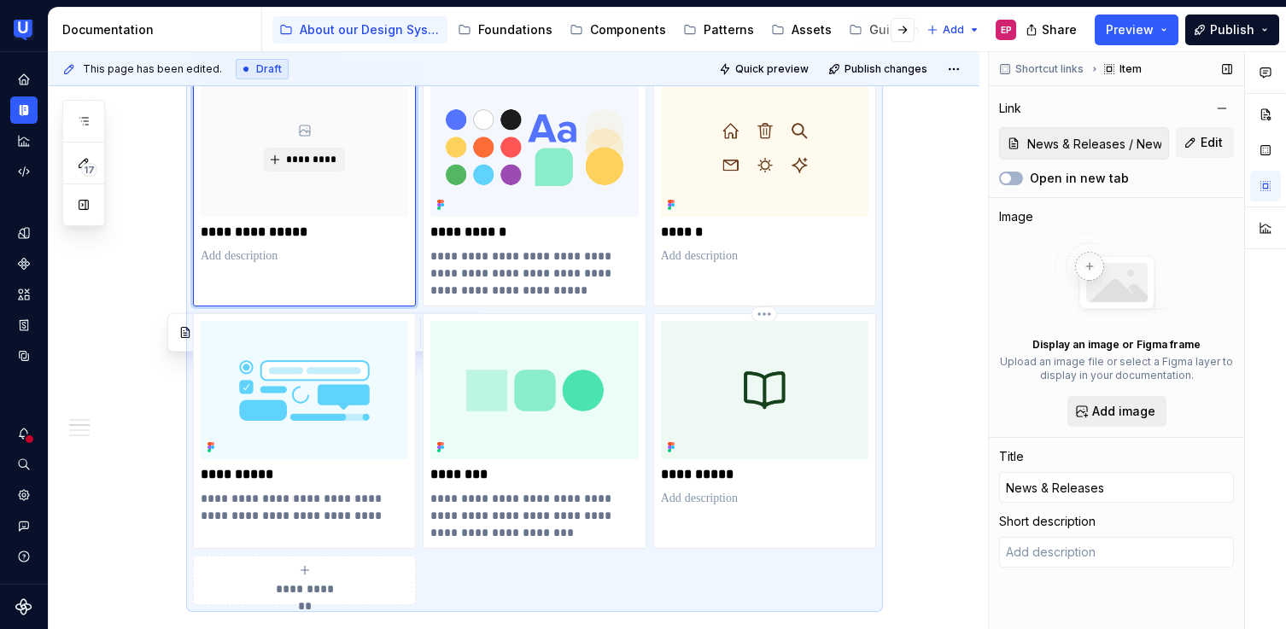
click at [1118, 398] on button "Add image" at bounding box center [1116, 411] width 99 height 31
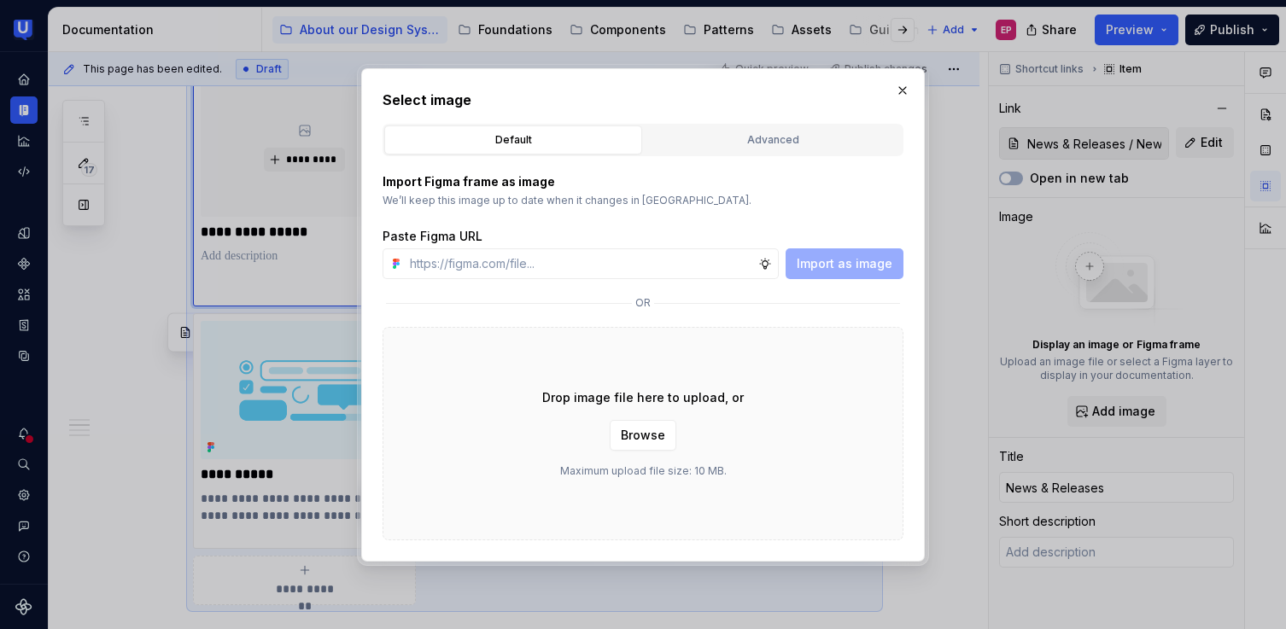
type textarea "*"
type input "[URL][DOMAIN_NAME]"
click at [858, 273] on button "Import as image" at bounding box center [844, 263] width 118 height 31
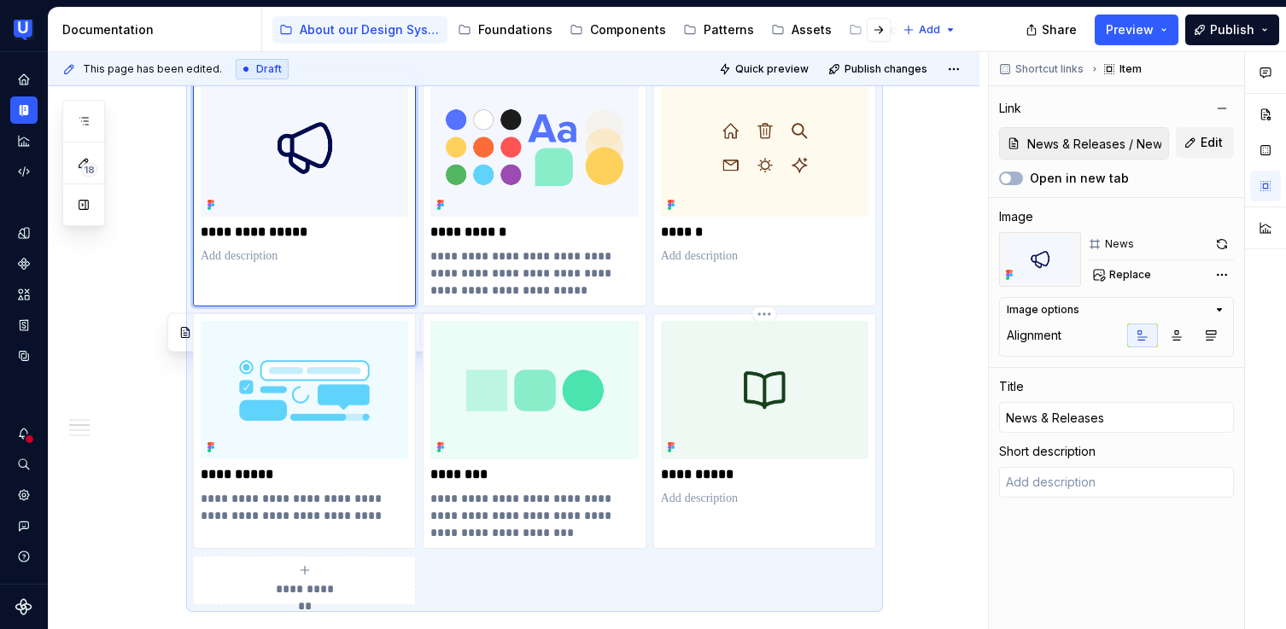
type textarea "*"
